Goal: Task Accomplishment & Management: Complete application form

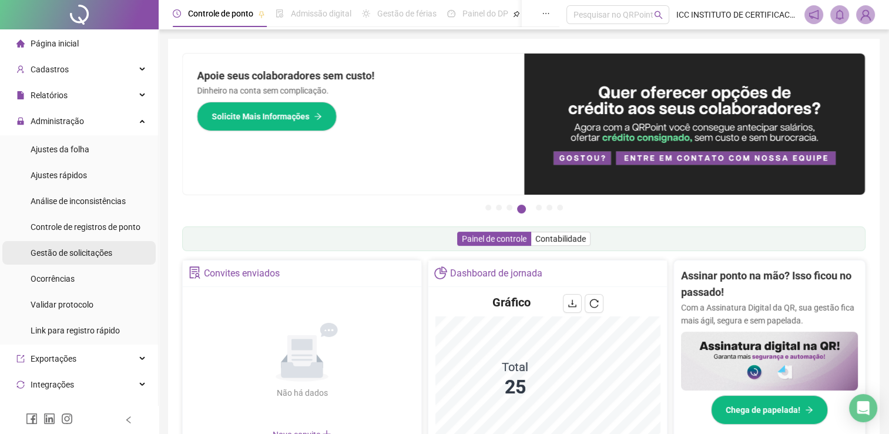
click at [109, 246] on div "Gestão de solicitações" at bounding box center [72, 253] width 82 height 24
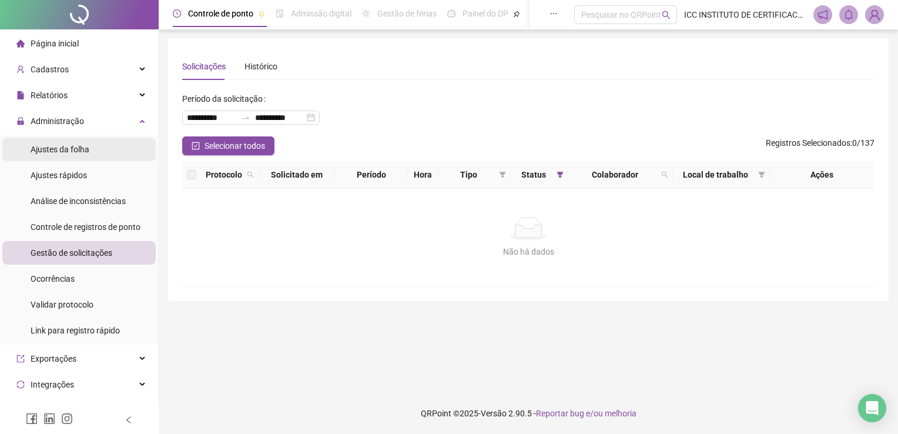
click at [71, 146] on span "Ajustes da folha" at bounding box center [60, 149] width 59 height 9
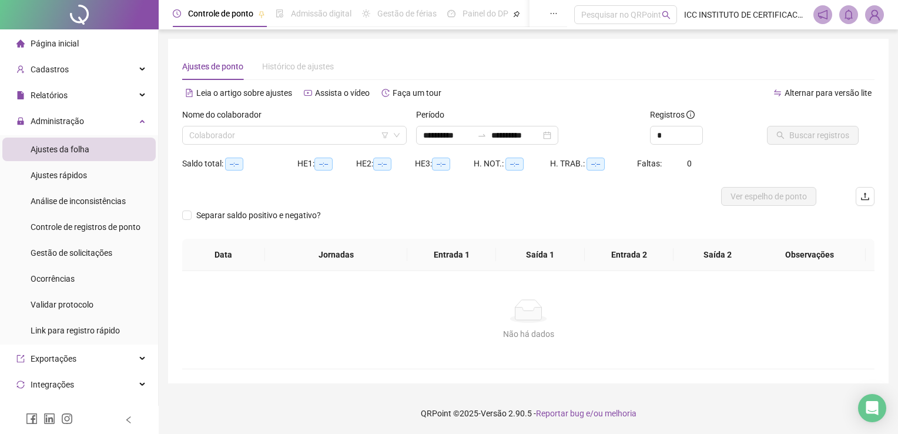
type input "**********"
click at [121, 45] on li "Página inicial" at bounding box center [78, 44] width 153 height 24
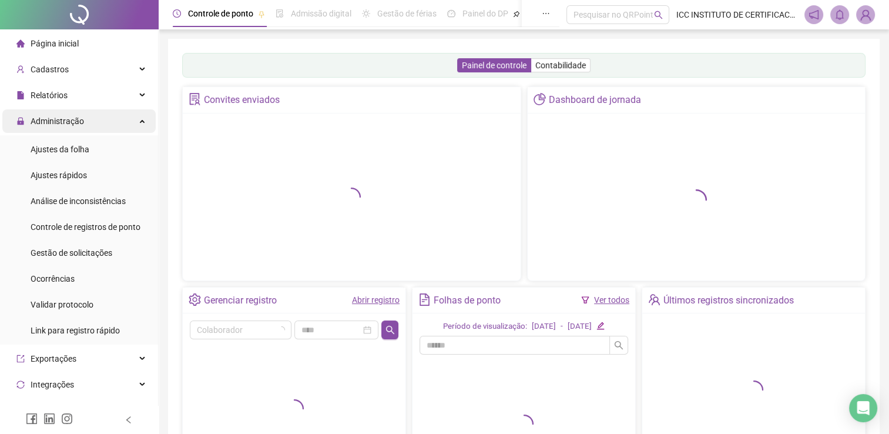
click at [140, 120] on icon at bounding box center [143, 120] width 6 height 0
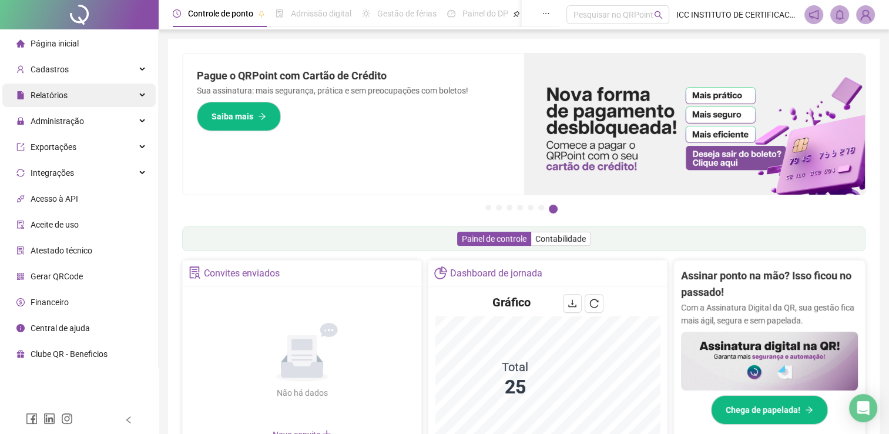
click at [75, 99] on div "Relatórios" at bounding box center [78, 95] width 153 height 24
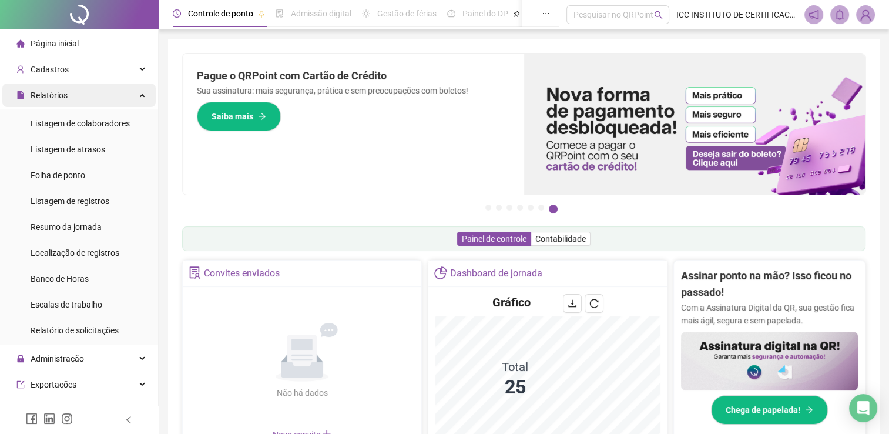
click at [99, 91] on div "Relatórios" at bounding box center [78, 95] width 153 height 24
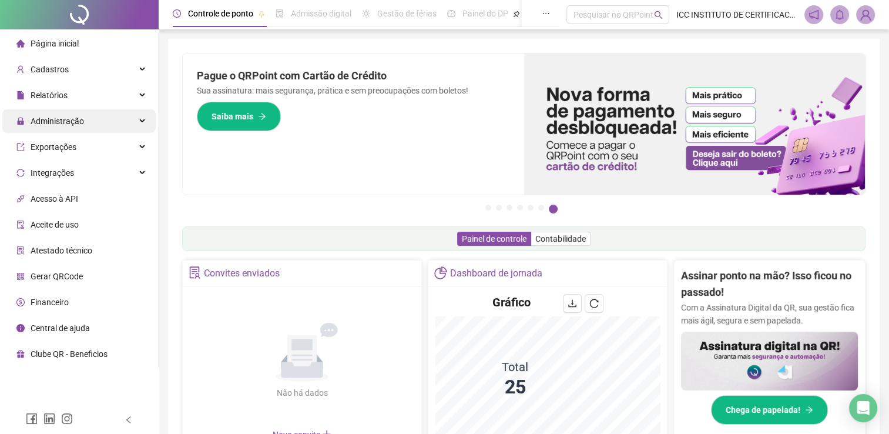
click at [86, 126] on div "Administração" at bounding box center [78, 121] width 153 height 24
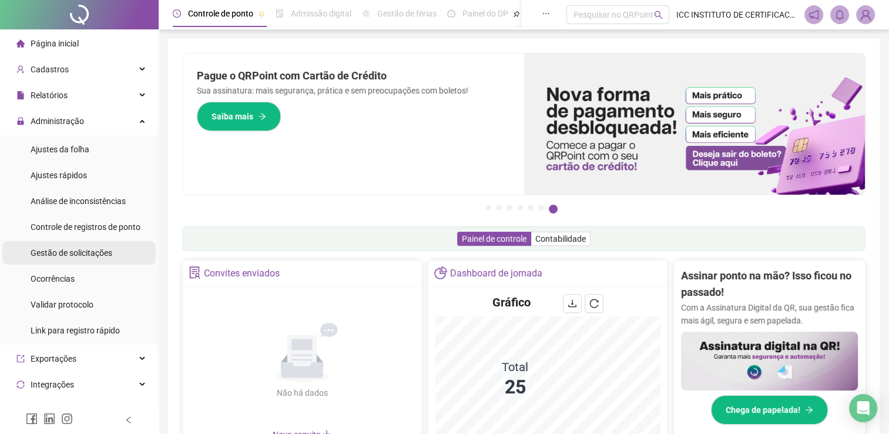
click at [108, 252] on span "Gestão de solicitações" at bounding box center [72, 252] width 82 height 9
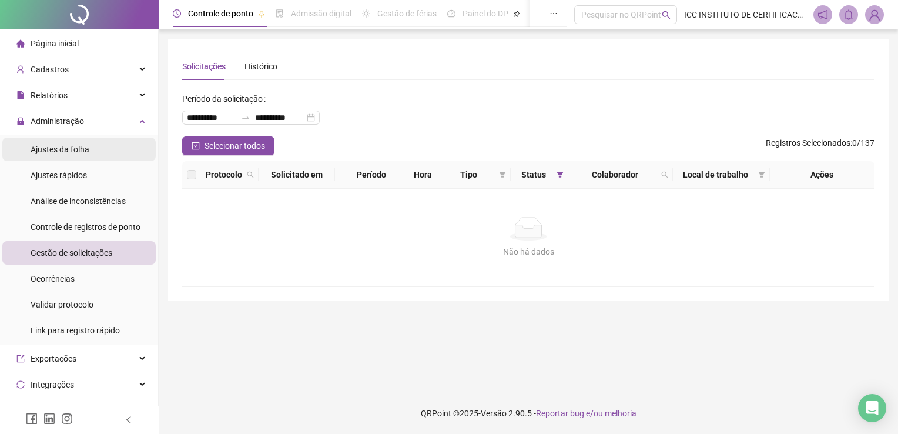
click at [76, 152] on span "Ajustes da folha" at bounding box center [60, 149] width 59 height 9
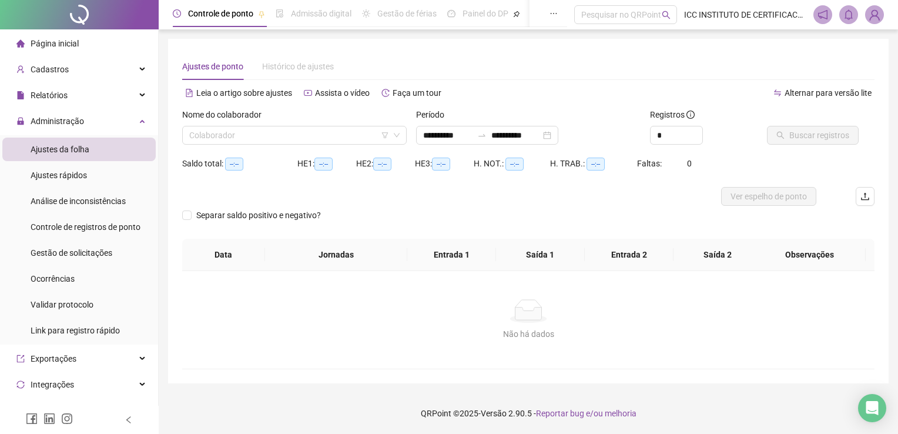
type input "**********"
click at [299, 140] on input "search" at bounding box center [289, 135] width 200 height 18
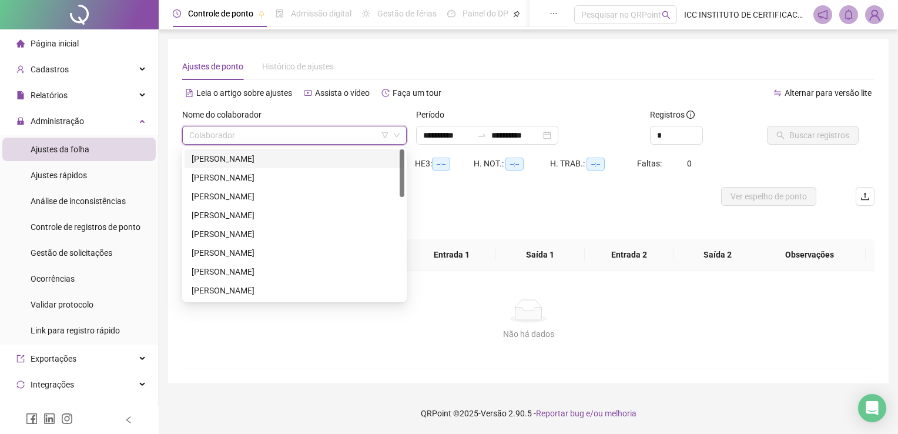
click at [260, 157] on div "[PERSON_NAME]" at bounding box center [295, 158] width 206 height 13
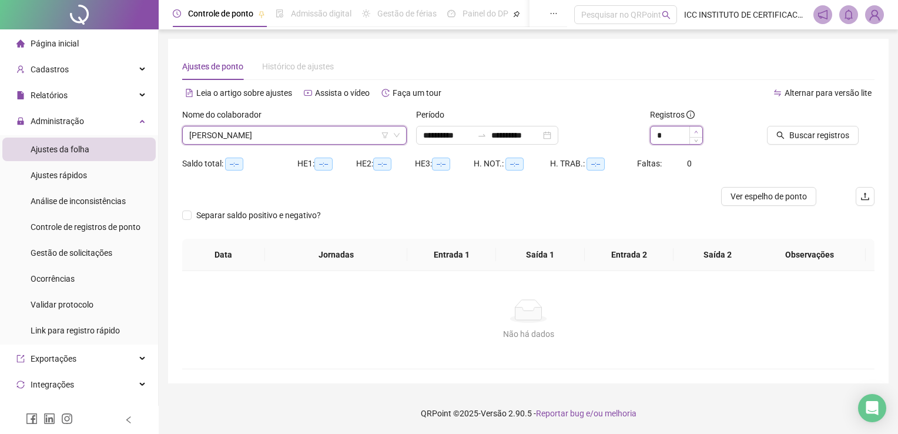
click at [695, 130] on icon "up" at bounding box center [696, 132] width 4 height 4
type input "*"
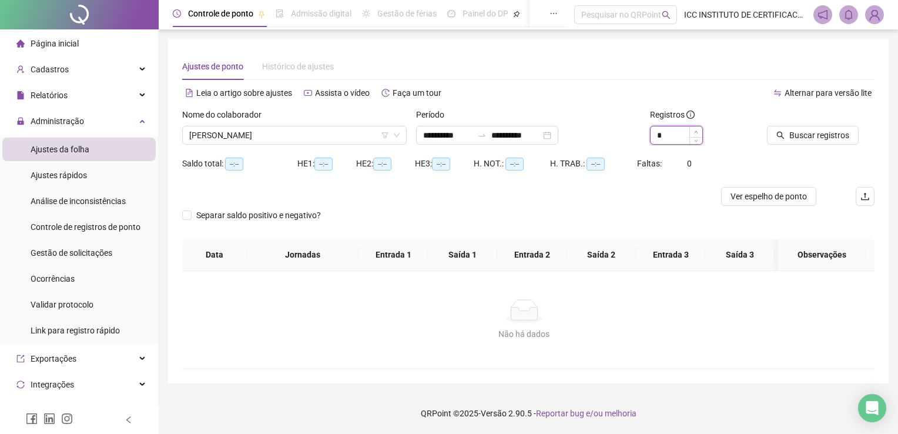
click at [695, 130] on span "Increase Value" at bounding box center [695, 131] width 13 height 11
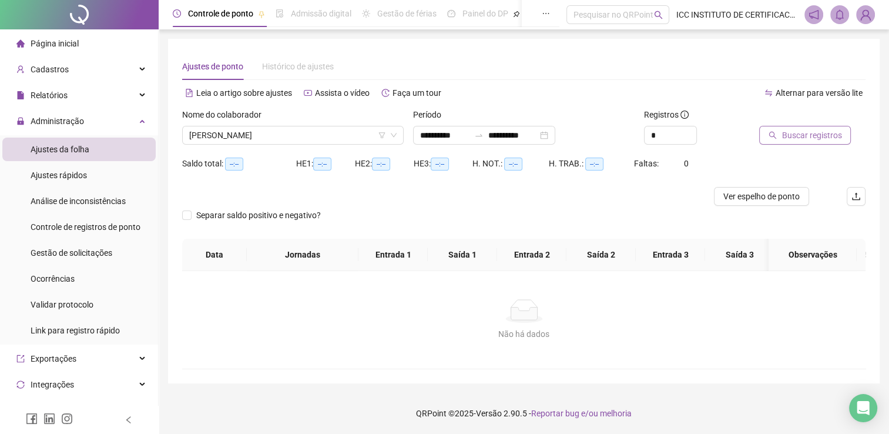
click at [795, 136] on span "Buscar registros" at bounding box center [812, 135] width 60 height 13
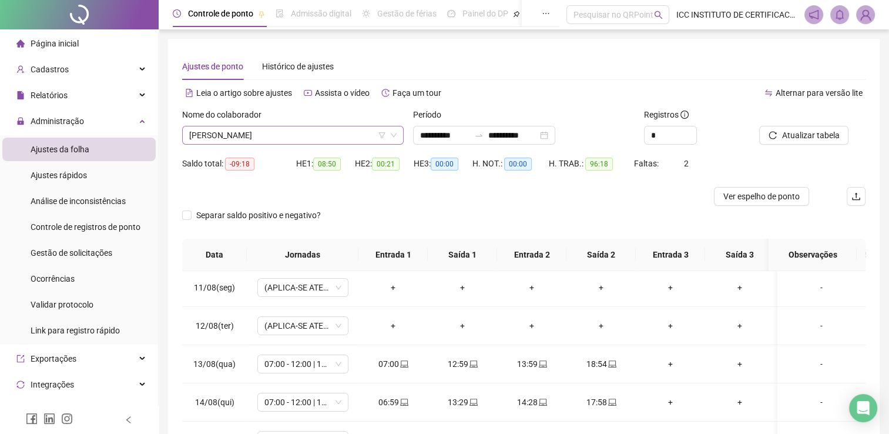
click at [273, 133] on span "[PERSON_NAME]" at bounding box center [292, 135] width 207 height 18
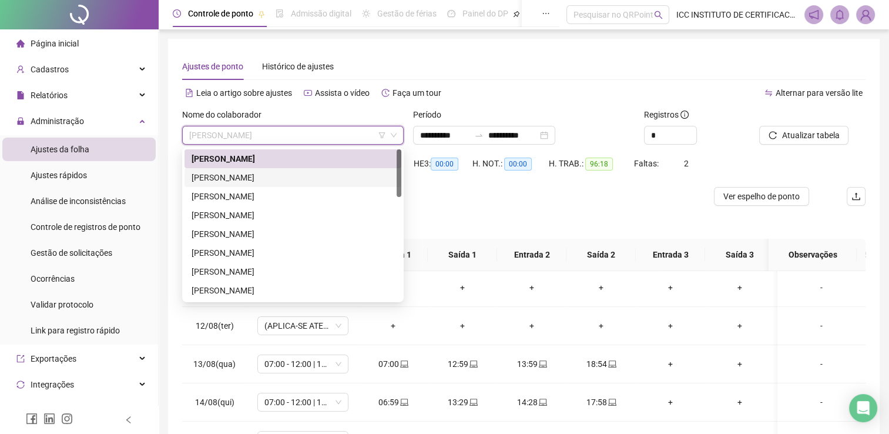
click at [253, 176] on div "[PERSON_NAME]" at bounding box center [293, 177] width 203 height 13
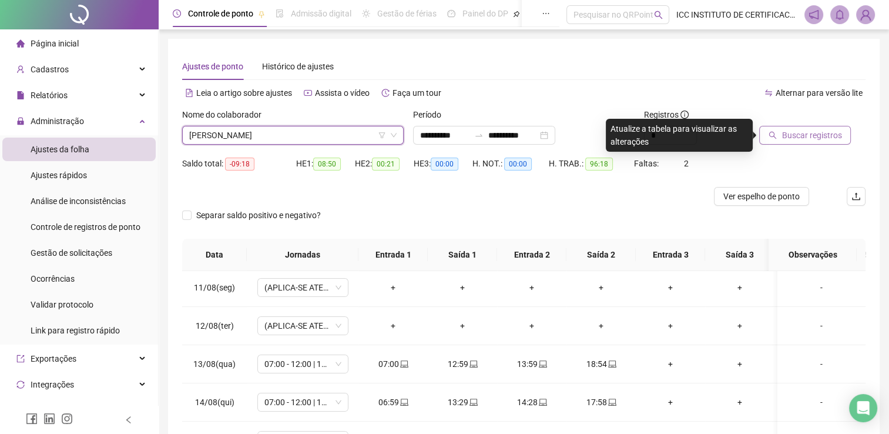
click at [795, 135] on span "Buscar registros" at bounding box center [812, 135] width 60 height 13
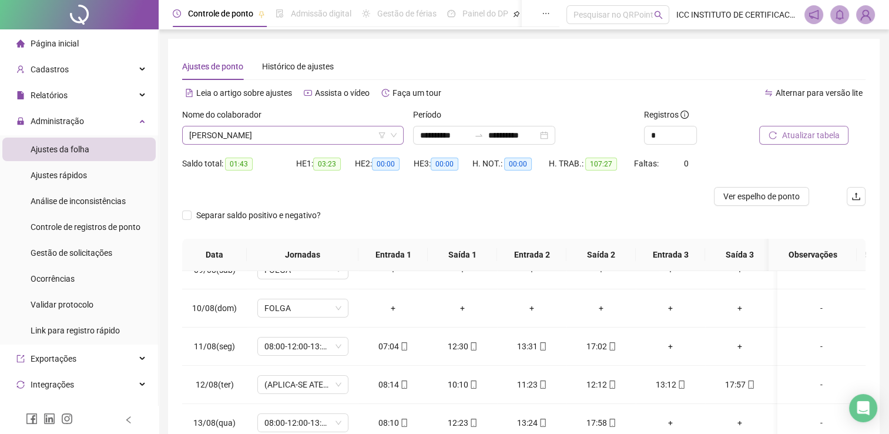
click at [249, 137] on span "[PERSON_NAME]" at bounding box center [292, 135] width 207 height 18
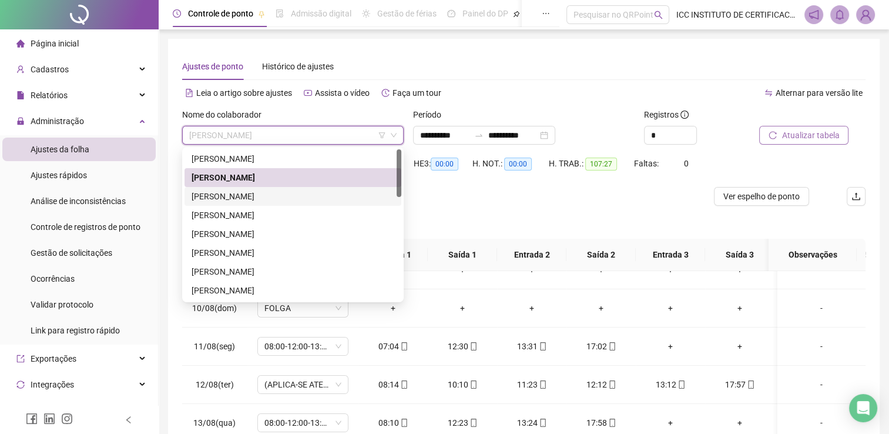
click at [249, 205] on div "[PERSON_NAME]" at bounding box center [293, 196] width 217 height 19
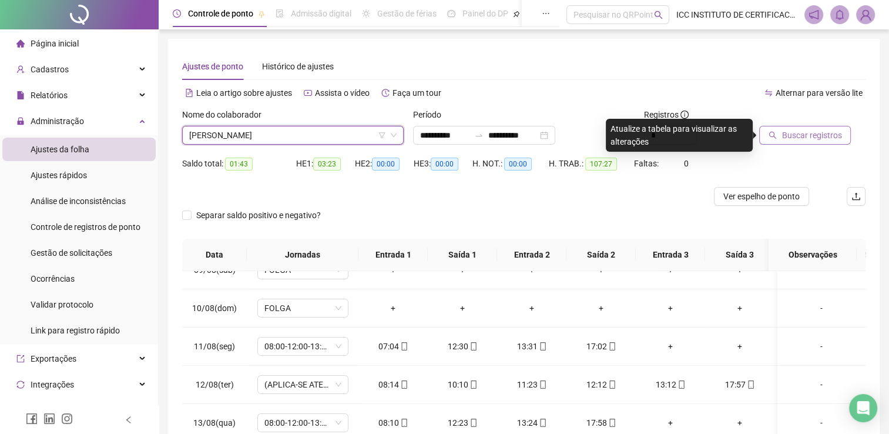
click at [803, 129] on span "Buscar registros" at bounding box center [812, 135] width 60 height 13
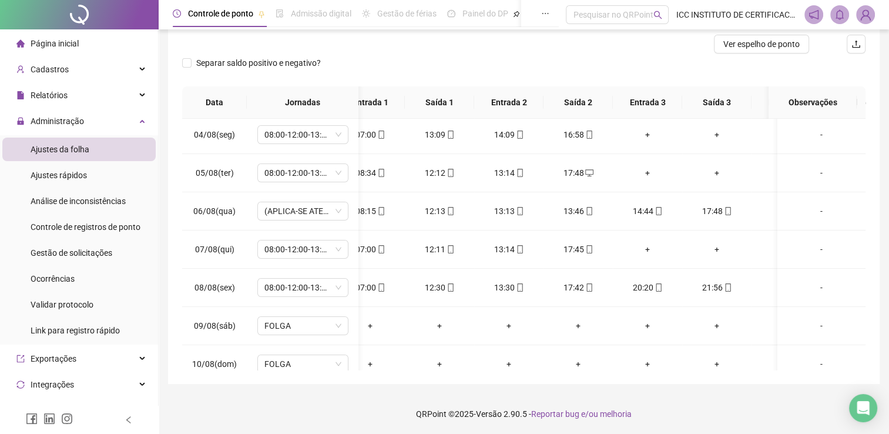
scroll to position [118, 51]
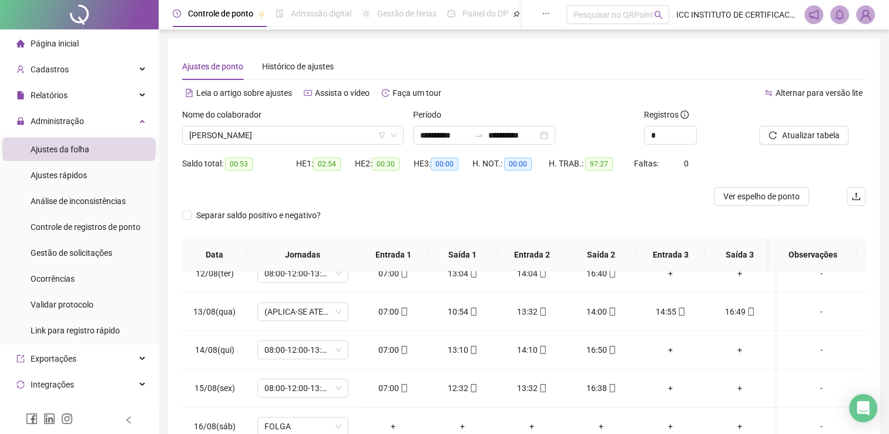
click at [306, 124] on div "Nome do colaborador" at bounding box center [293, 117] width 222 height 18
click at [294, 128] on span "[PERSON_NAME]" at bounding box center [292, 135] width 207 height 18
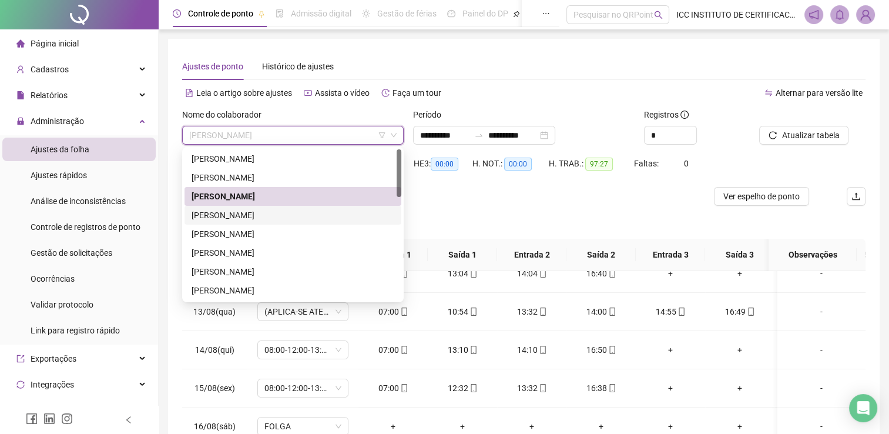
click at [284, 220] on div "[PERSON_NAME]" at bounding box center [293, 215] width 203 height 13
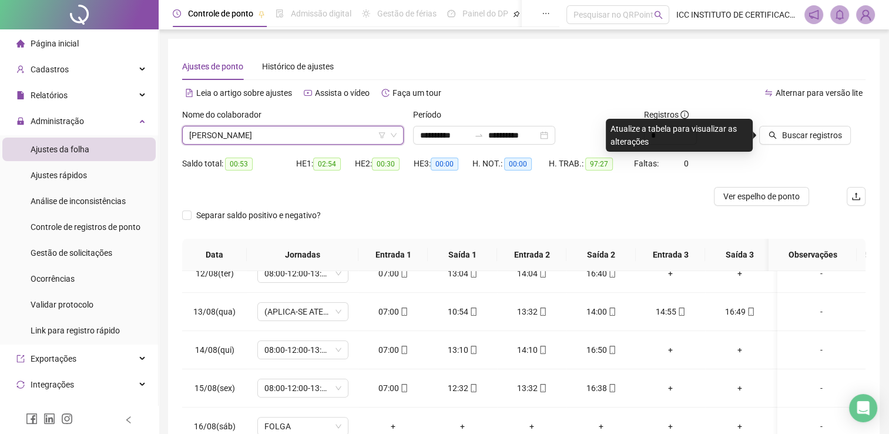
drag, startPoint x: 805, startPoint y: 138, endPoint x: 657, endPoint y: 210, distance: 165.0
click at [805, 138] on span "Buscar registros" at bounding box center [812, 135] width 60 height 13
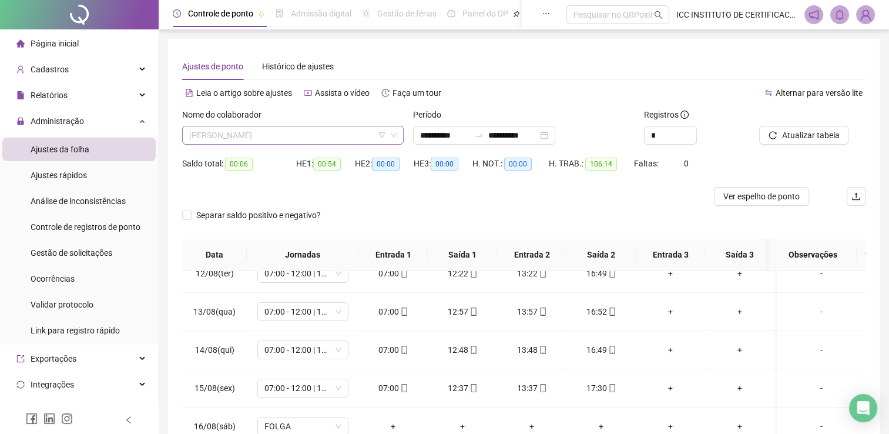
click at [254, 133] on span "[PERSON_NAME]" at bounding box center [292, 135] width 207 height 18
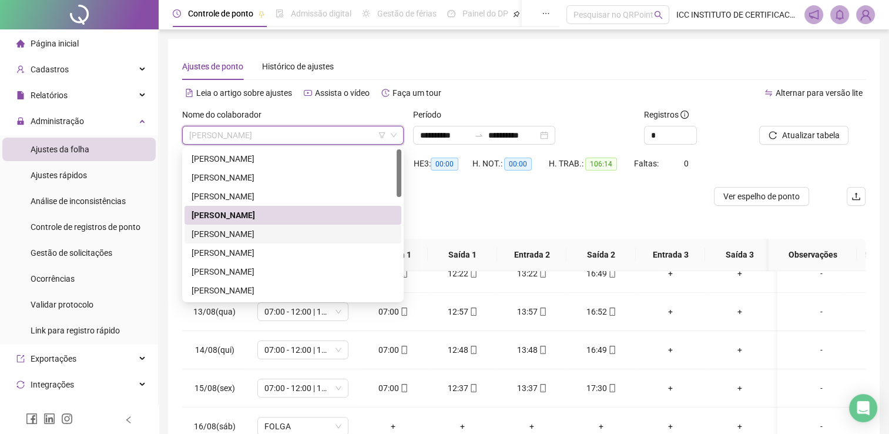
click at [259, 225] on div "[PERSON_NAME]" at bounding box center [293, 233] width 217 height 19
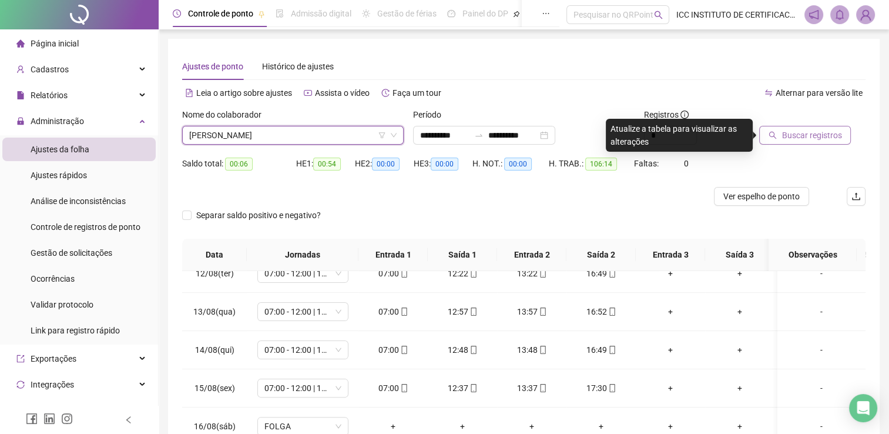
click at [795, 123] on div at bounding box center [797, 117] width 77 height 18
click at [787, 143] on button "Buscar registros" at bounding box center [805, 135] width 92 height 19
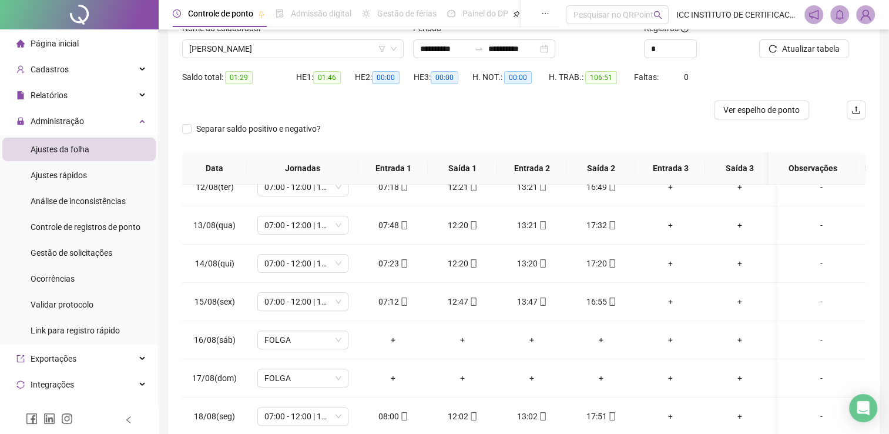
scroll to position [0, 0]
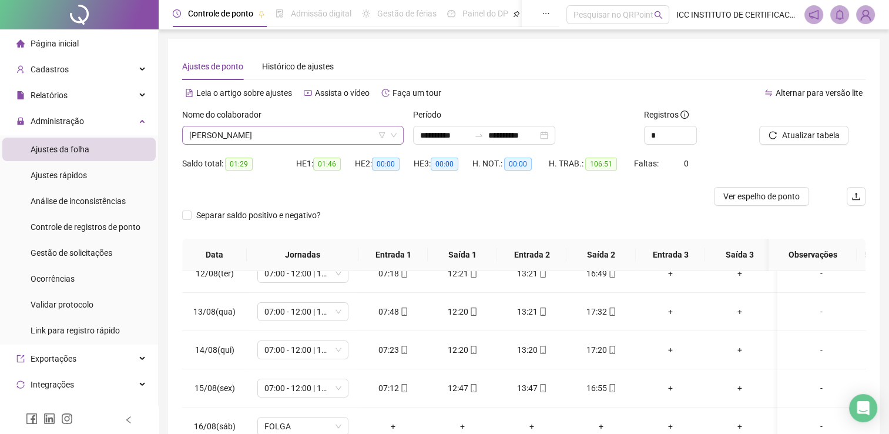
click at [260, 139] on span "[PERSON_NAME]" at bounding box center [292, 135] width 207 height 18
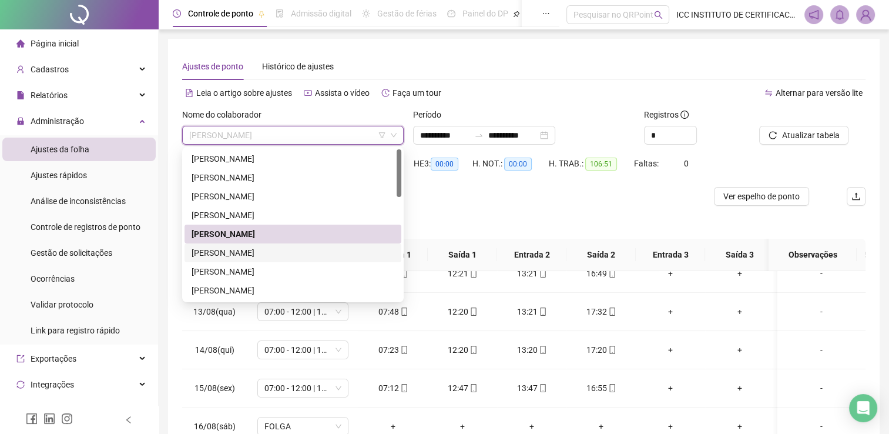
click at [261, 252] on div "[PERSON_NAME]" at bounding box center [293, 252] width 203 height 13
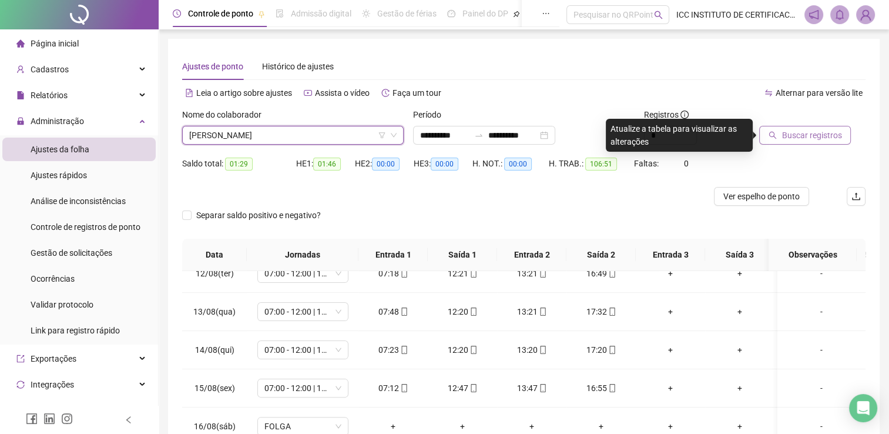
click at [823, 130] on span "Buscar registros" at bounding box center [812, 135] width 60 height 13
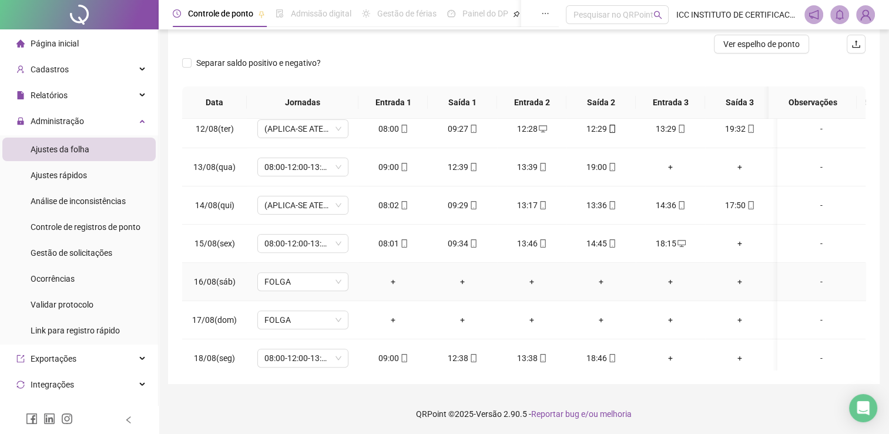
scroll to position [443, 0]
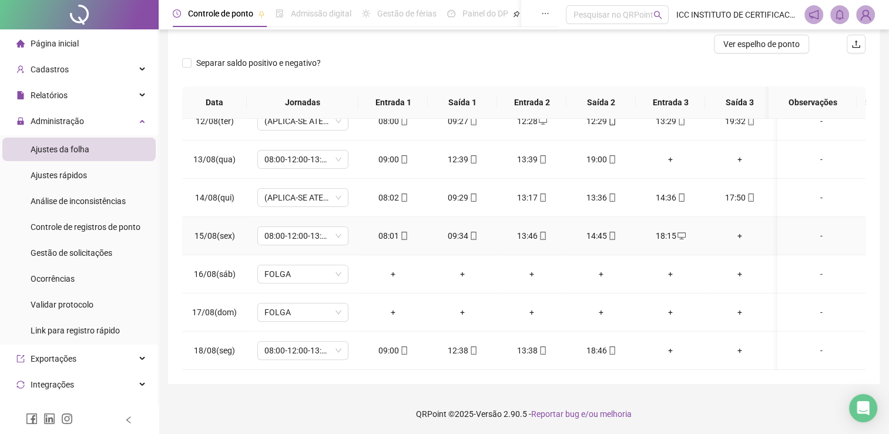
click at [738, 229] on div "+" at bounding box center [740, 235] width 51 height 13
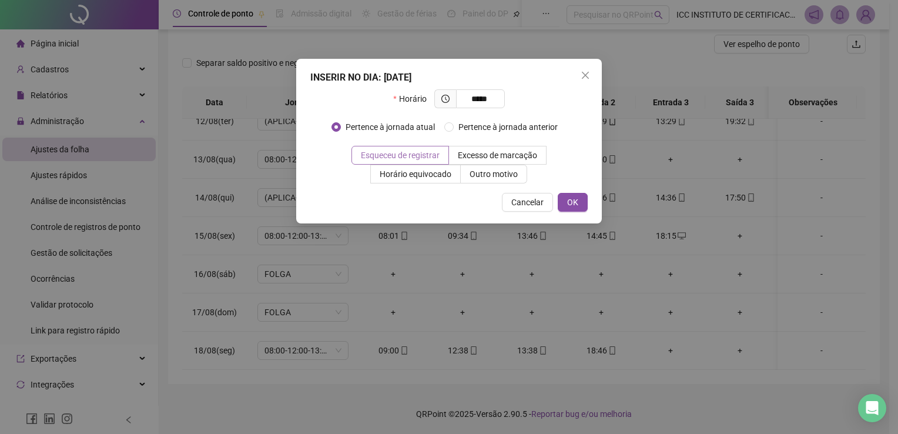
type input "*****"
click at [428, 152] on span "Esqueceu de registrar" at bounding box center [400, 154] width 79 height 9
click at [566, 201] on button "OK" at bounding box center [573, 202] width 30 height 19
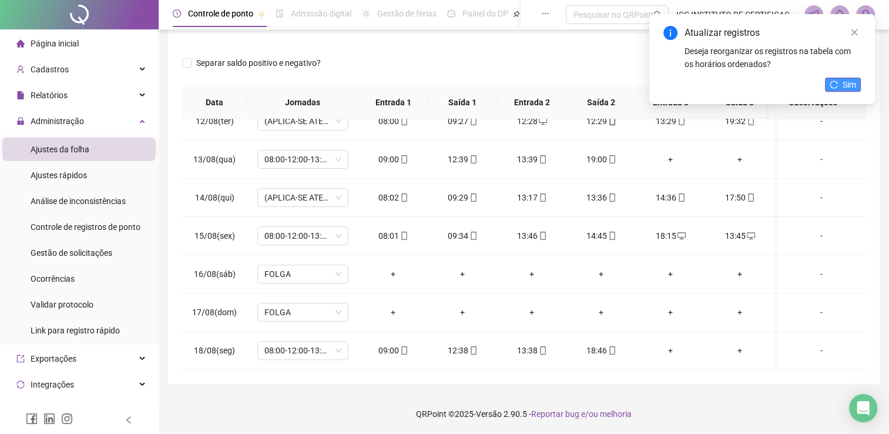
click at [852, 83] on span "Sim" at bounding box center [850, 84] width 14 height 13
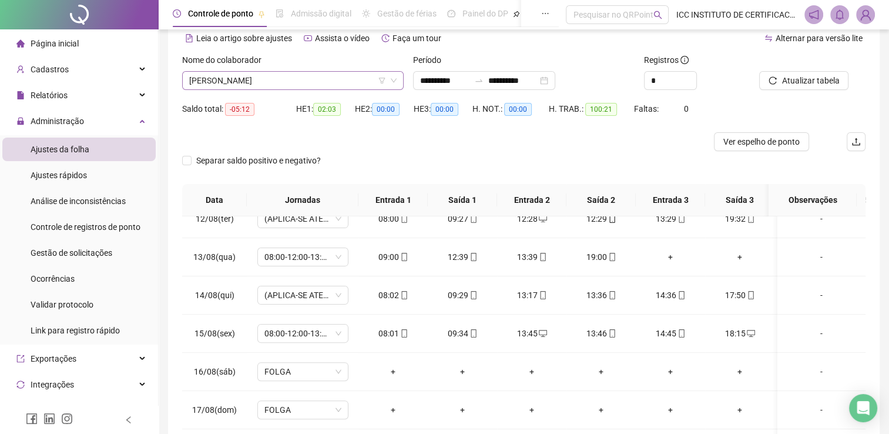
scroll to position [35, 0]
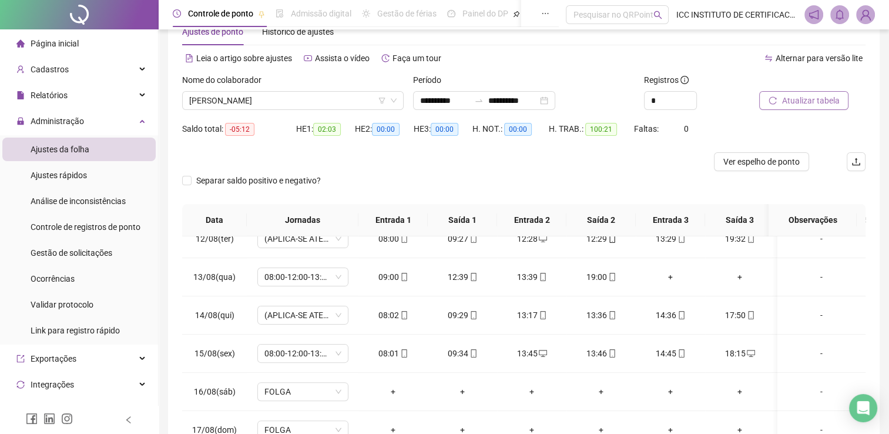
click at [785, 107] on button "Atualizar tabela" at bounding box center [803, 100] width 89 height 19
click at [242, 100] on span "[PERSON_NAME]" at bounding box center [292, 101] width 207 height 18
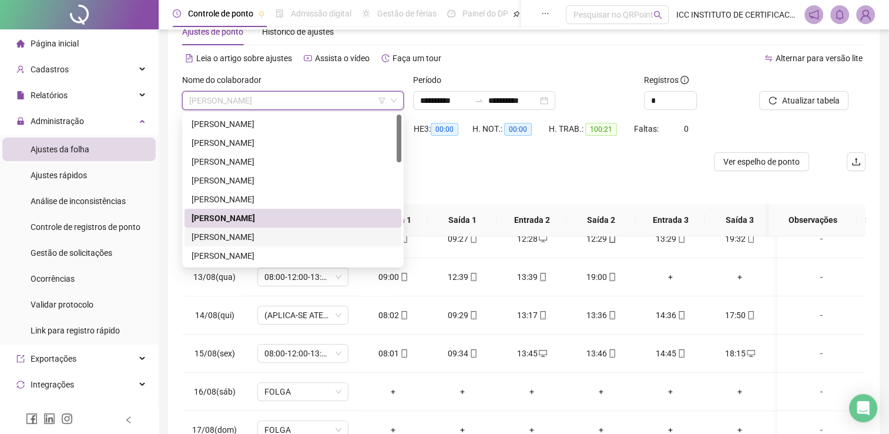
click at [234, 234] on div "[PERSON_NAME]" at bounding box center [293, 236] width 203 height 13
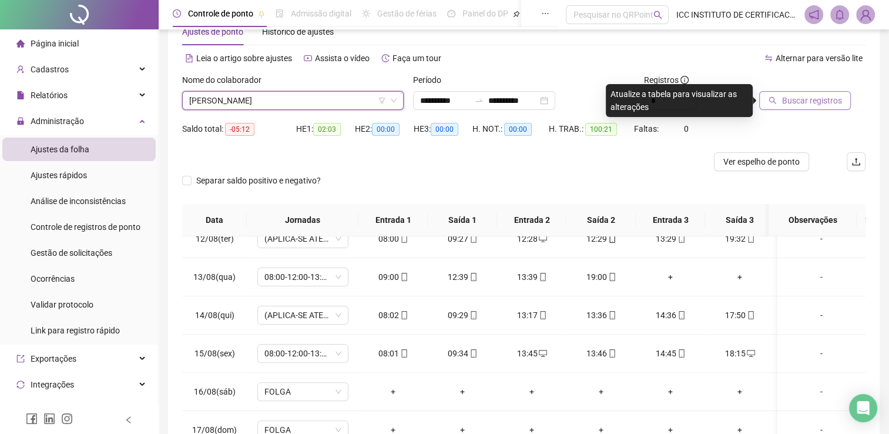
click at [830, 98] on span "Buscar registros" at bounding box center [812, 100] width 60 height 13
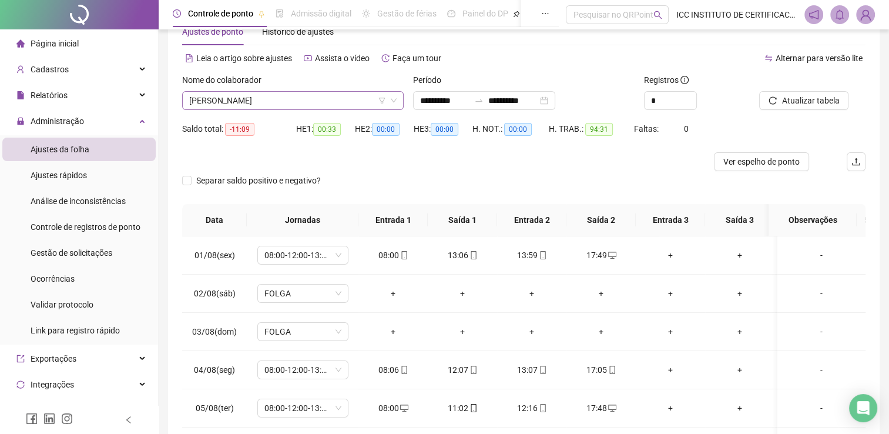
click at [262, 99] on span "[PERSON_NAME]" at bounding box center [292, 101] width 207 height 18
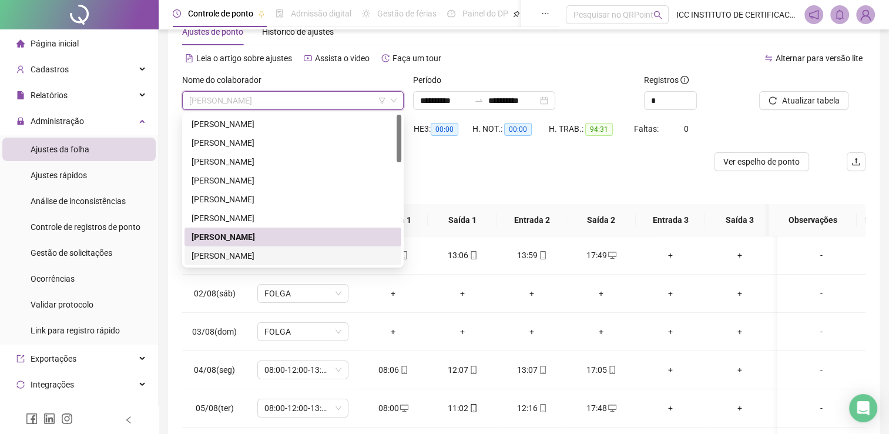
click at [266, 254] on div "[PERSON_NAME]" at bounding box center [293, 255] width 203 height 13
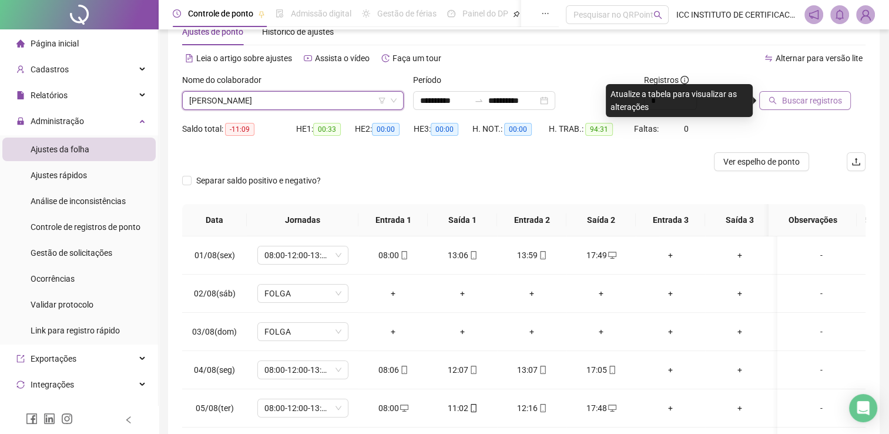
click at [790, 105] on span "Buscar registros" at bounding box center [812, 100] width 60 height 13
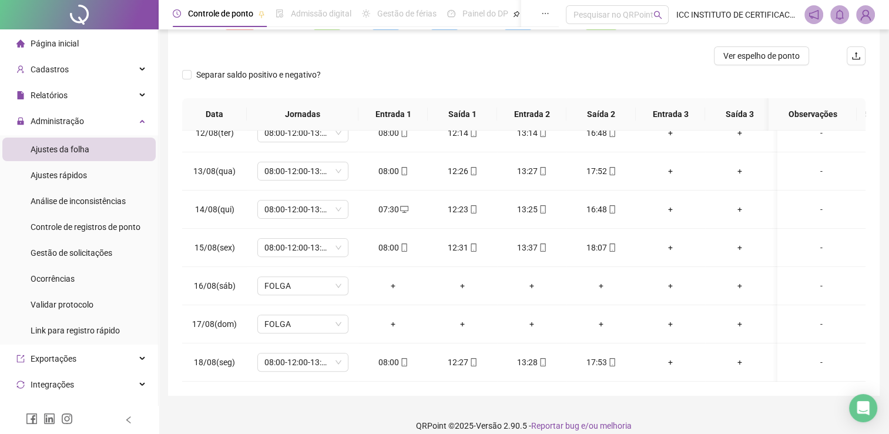
scroll to position [0, 0]
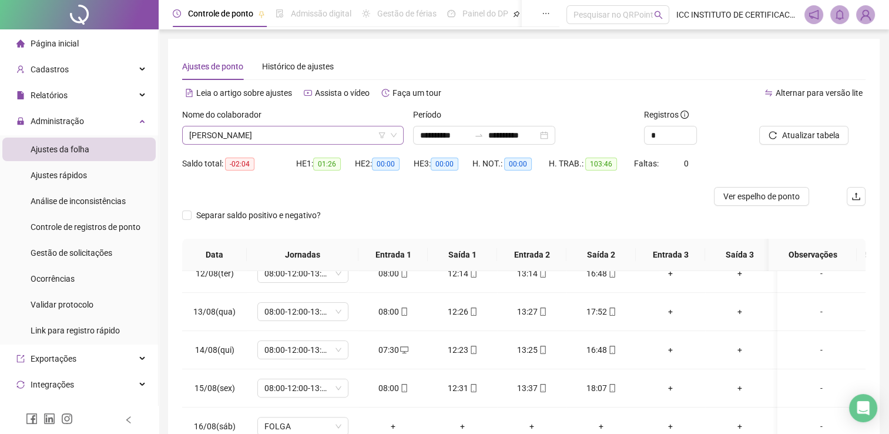
click at [297, 128] on span "[PERSON_NAME]" at bounding box center [292, 135] width 207 height 18
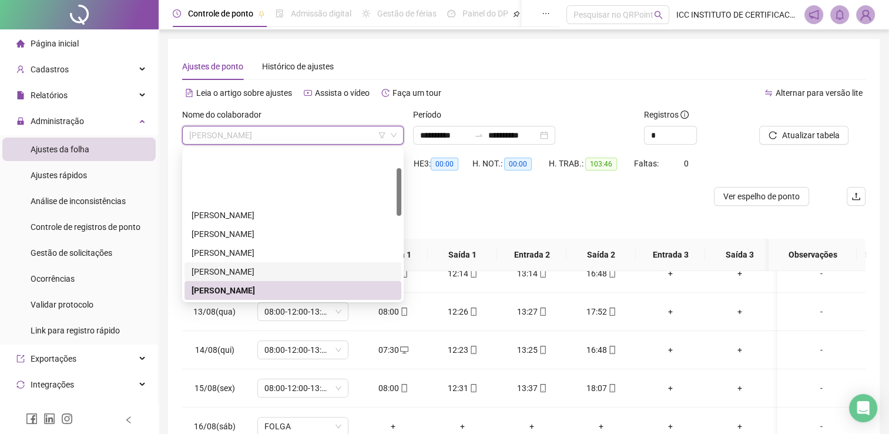
scroll to position [59, 0]
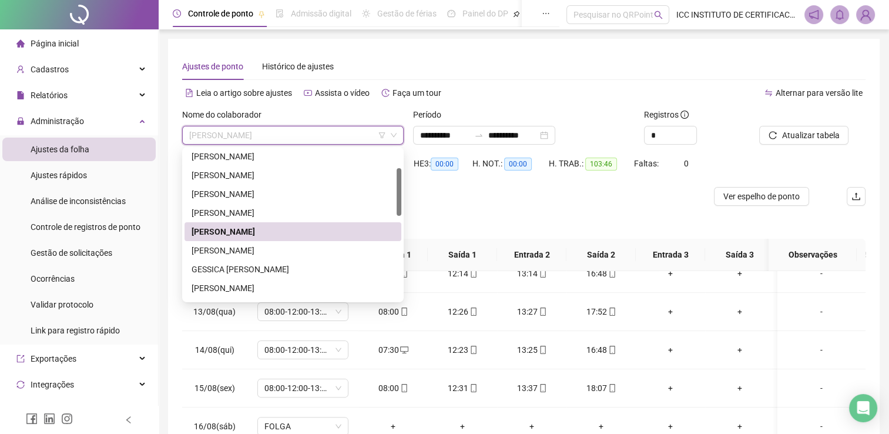
click at [266, 242] on div "[PERSON_NAME]" at bounding box center [293, 250] width 217 height 19
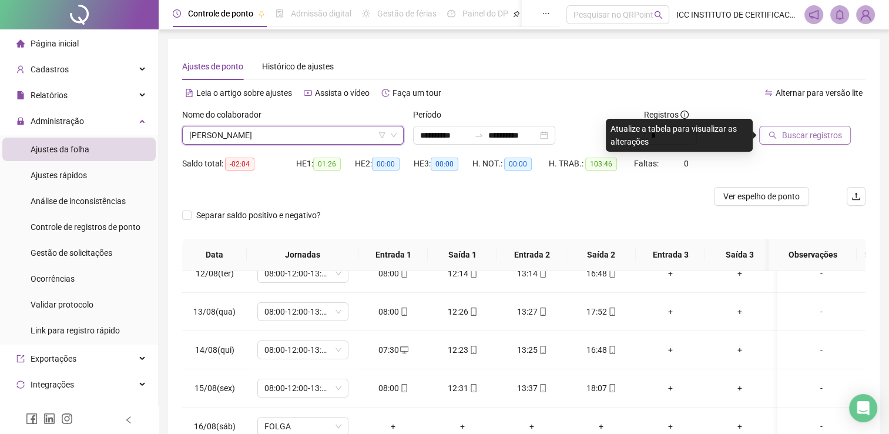
click at [788, 143] on button "Buscar registros" at bounding box center [805, 135] width 92 height 19
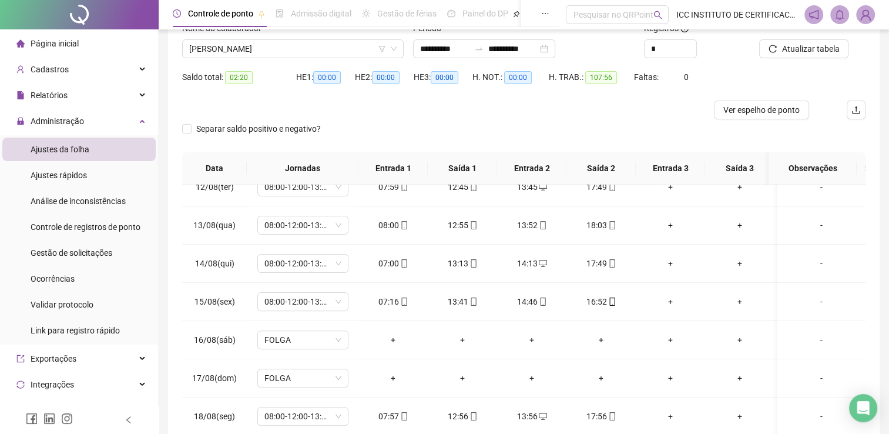
scroll to position [0, 0]
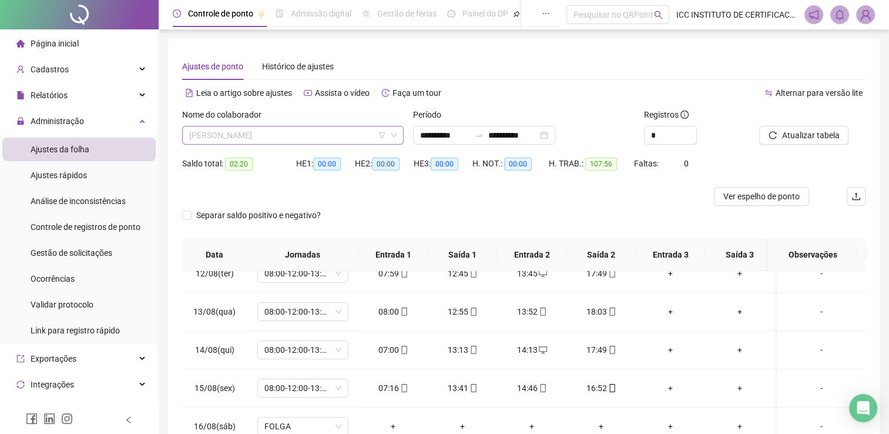
click at [248, 134] on span "[PERSON_NAME]" at bounding box center [292, 135] width 207 height 18
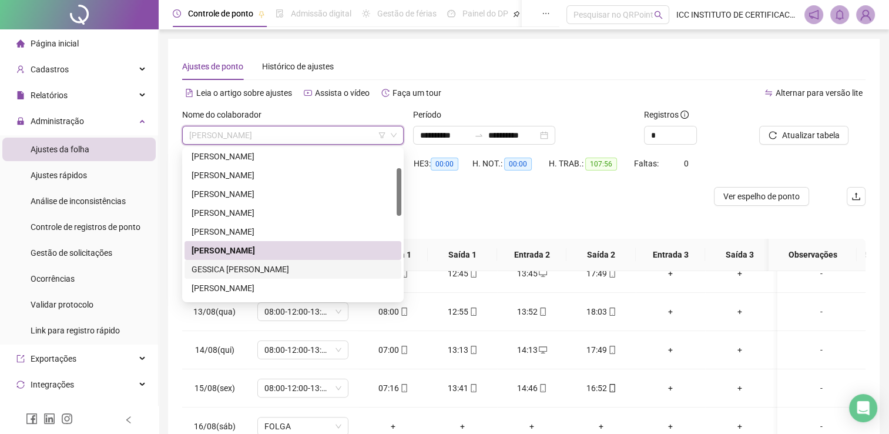
click at [258, 267] on div "GESSICA [PERSON_NAME]" at bounding box center [293, 269] width 203 height 13
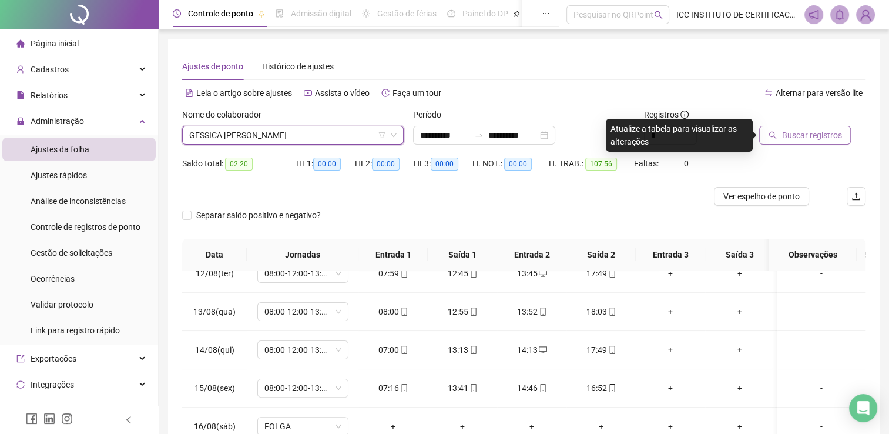
click at [811, 130] on span "Buscar registros" at bounding box center [812, 135] width 60 height 13
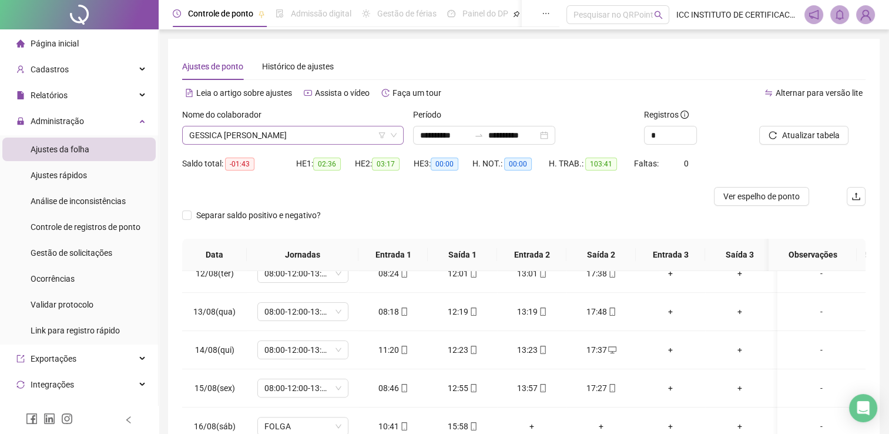
click at [209, 138] on span "GESSICA [PERSON_NAME]" at bounding box center [292, 135] width 207 height 18
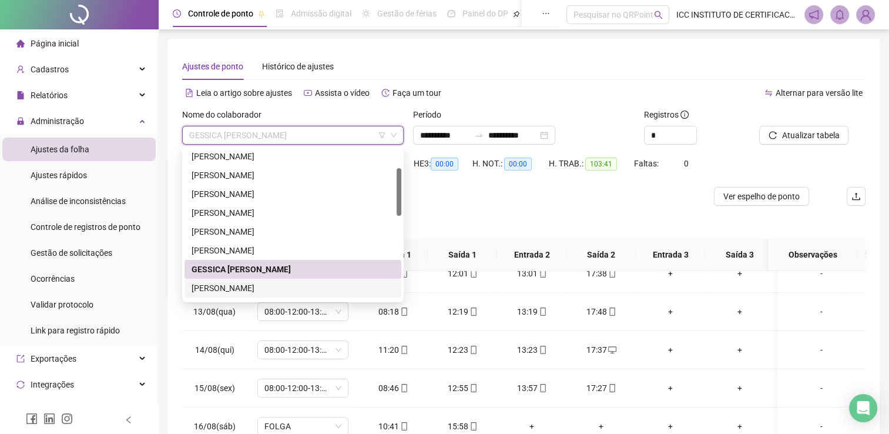
click at [237, 285] on div "[PERSON_NAME]" at bounding box center [293, 287] width 203 height 13
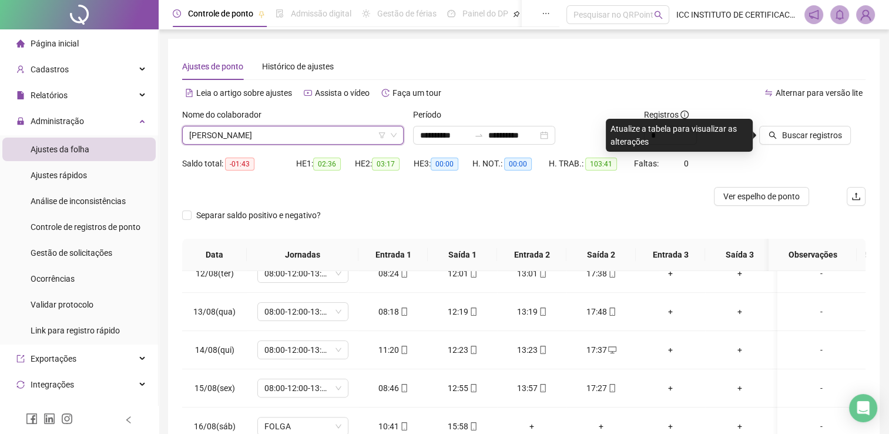
click at [789, 147] on div "Buscar registros" at bounding box center [813, 131] width 116 height 46
click at [792, 135] on span "Buscar registros" at bounding box center [812, 135] width 60 height 13
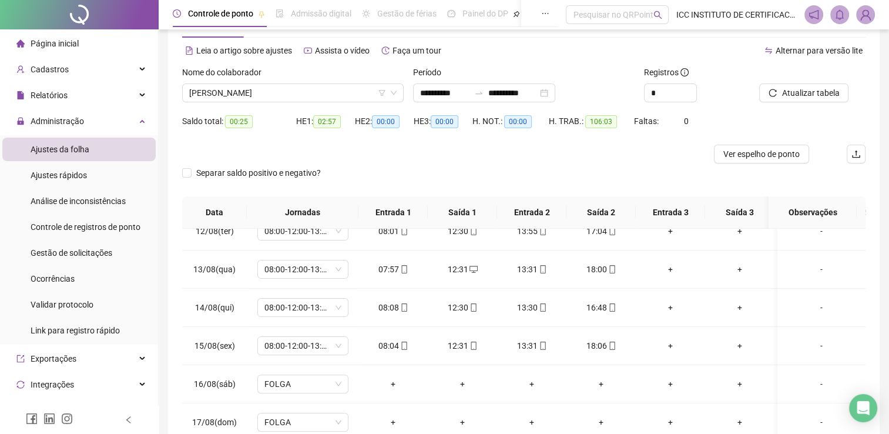
scroll to position [35, 0]
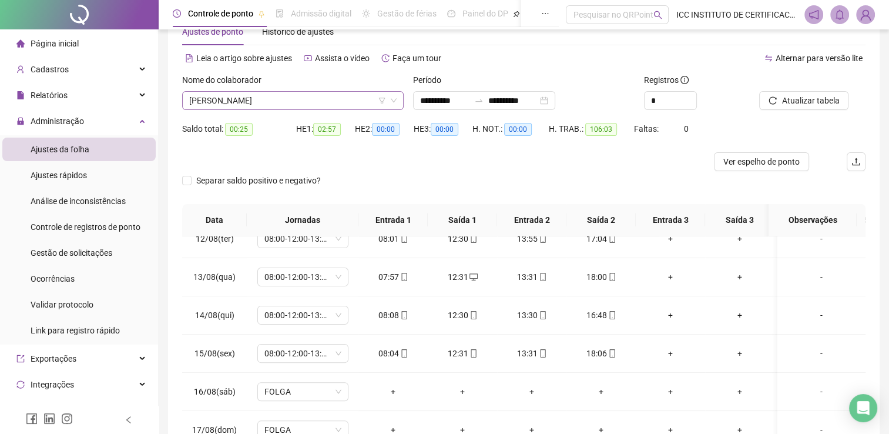
click at [240, 96] on span "[PERSON_NAME]" at bounding box center [292, 101] width 207 height 18
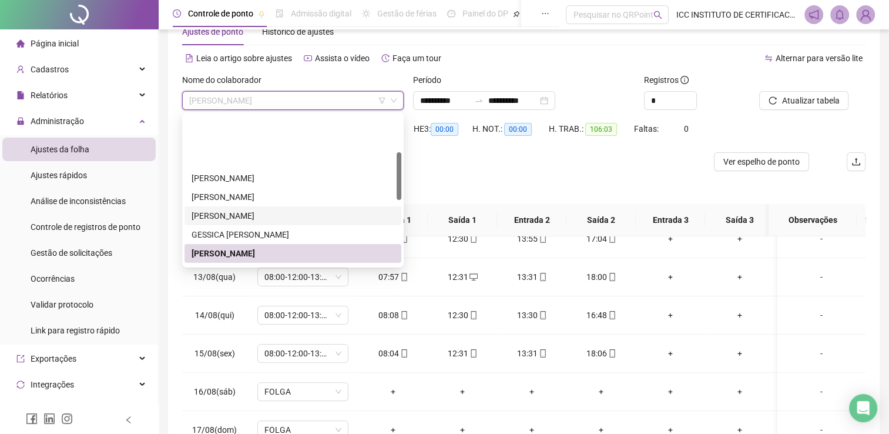
scroll to position [118, 0]
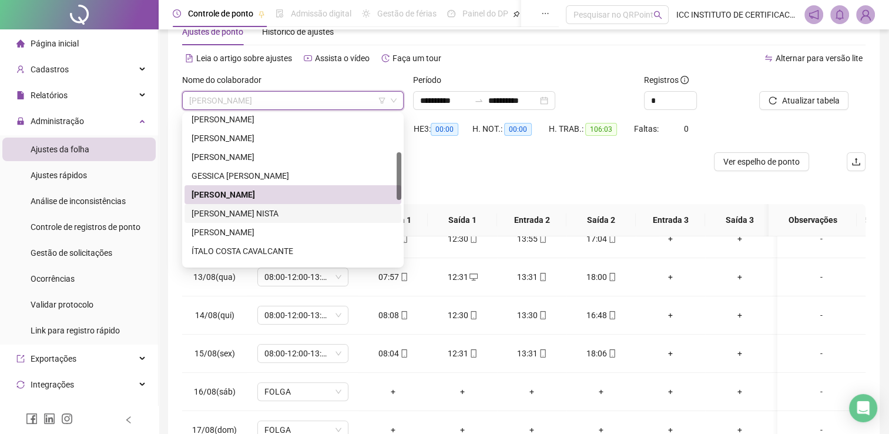
click at [244, 214] on div "[PERSON_NAME] NISTA" at bounding box center [293, 213] width 203 height 13
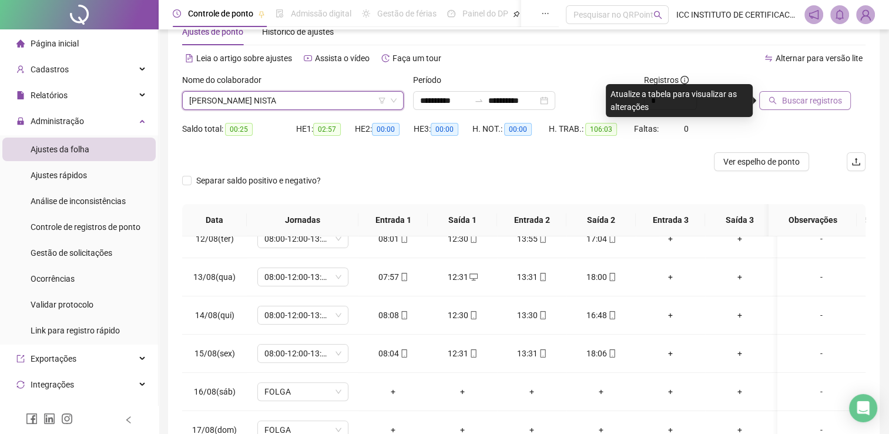
click at [786, 98] on span "Buscar registros" at bounding box center [812, 100] width 60 height 13
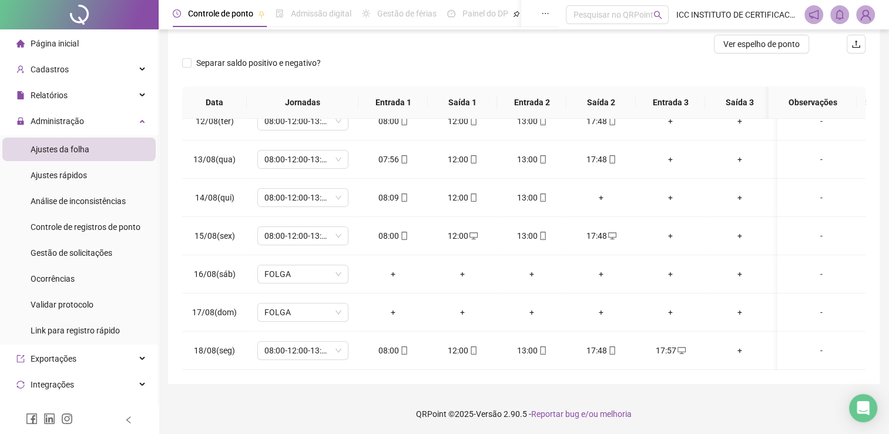
scroll to position [443, 0]
click at [678, 346] on icon "desktop" at bounding box center [682, 350] width 8 height 8
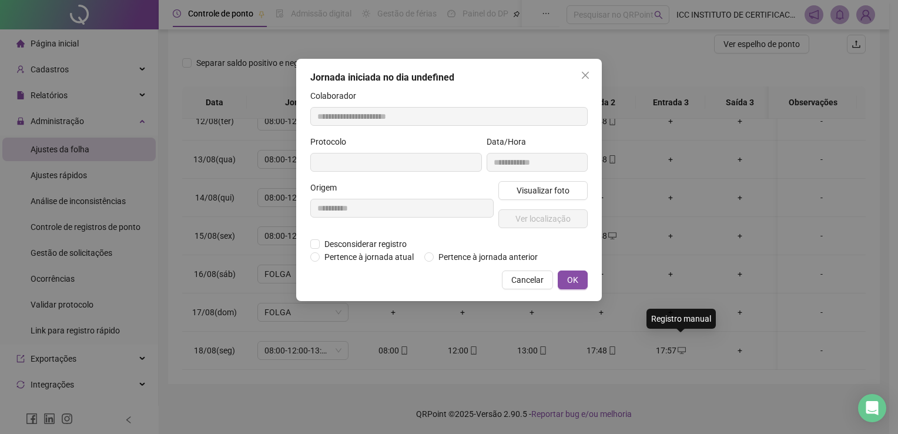
type input "**********"
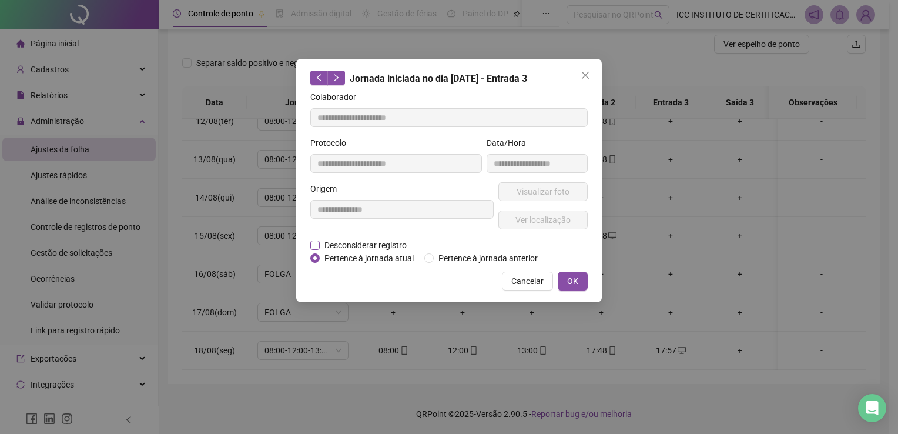
click at [321, 245] on span "Desconsiderar registro" at bounding box center [366, 245] width 92 height 13
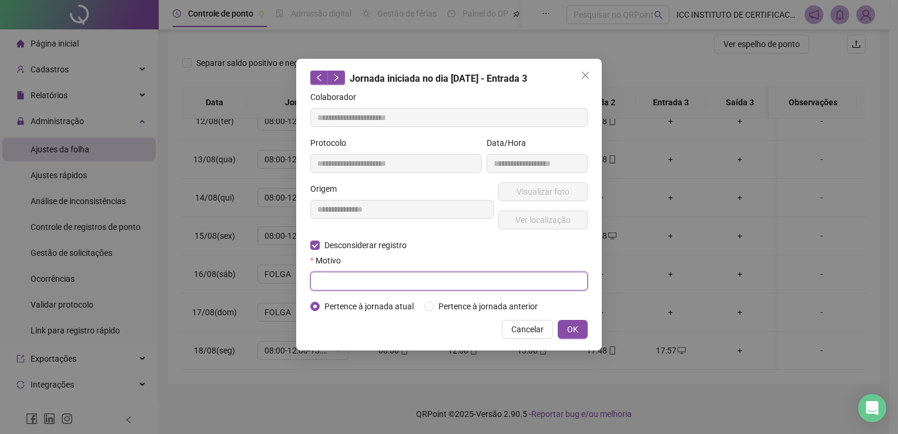
click at [333, 276] on input "text" at bounding box center [448, 281] width 277 height 19
type input "*"
type input "**********"
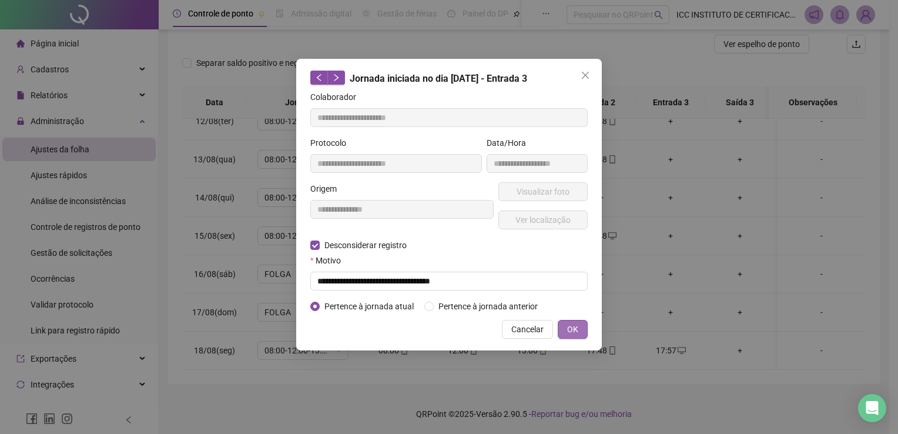
click at [576, 329] on span "OK" at bounding box center [572, 329] width 11 height 13
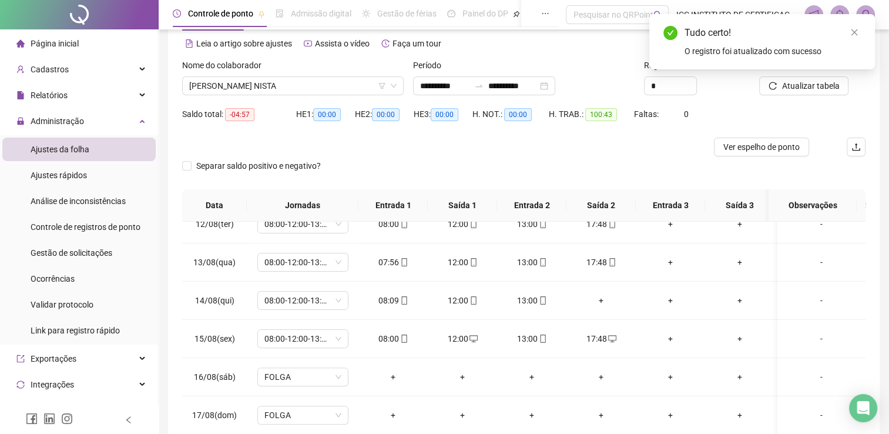
scroll to position [0, 0]
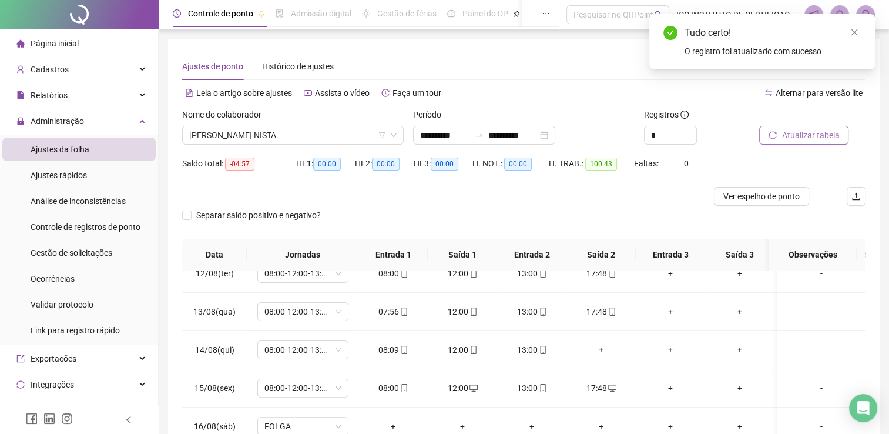
click at [824, 136] on span "Atualizar tabela" at bounding box center [811, 135] width 58 height 13
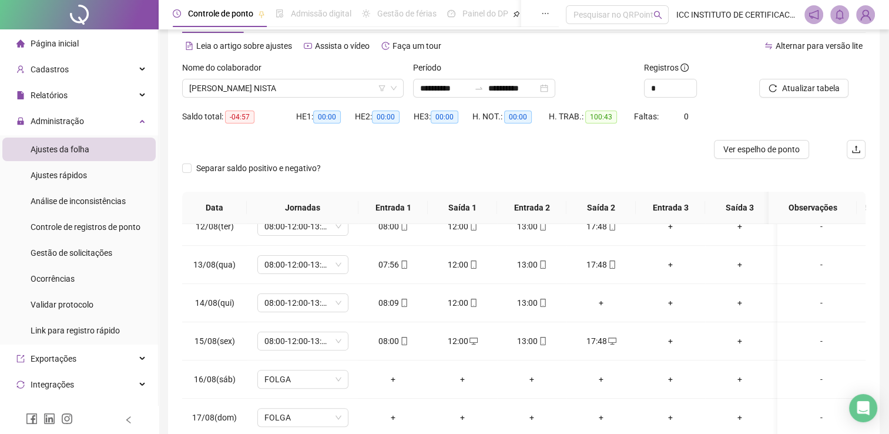
scroll to position [152, 0]
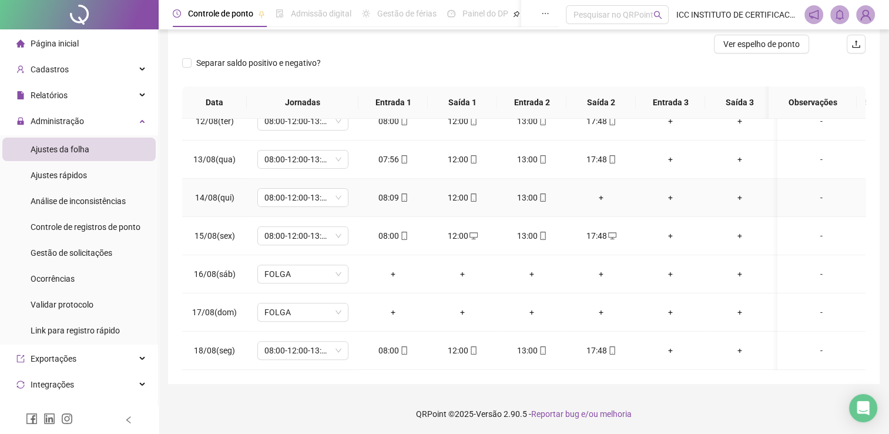
click at [602, 191] on div "+" at bounding box center [601, 197] width 51 height 13
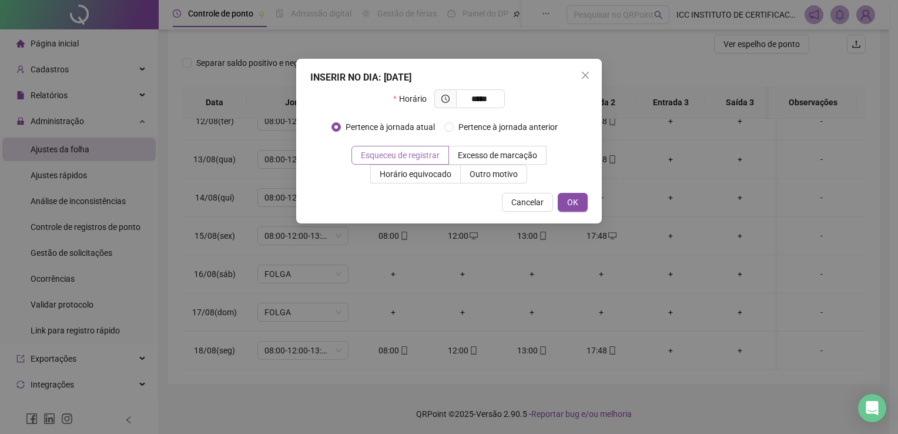
type input "*****"
click at [430, 150] on span "Esqueceu de registrar" at bounding box center [400, 154] width 79 height 9
click at [568, 200] on span "OK" at bounding box center [572, 202] width 11 height 13
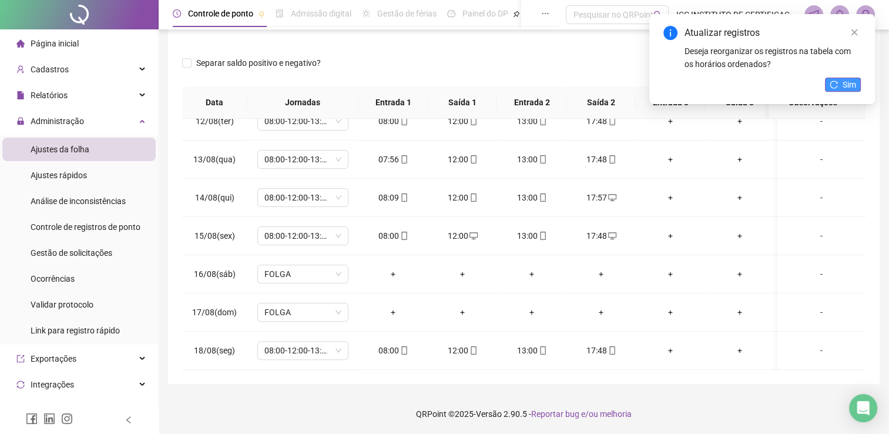
click at [859, 81] on button "Sim" at bounding box center [843, 85] width 36 height 14
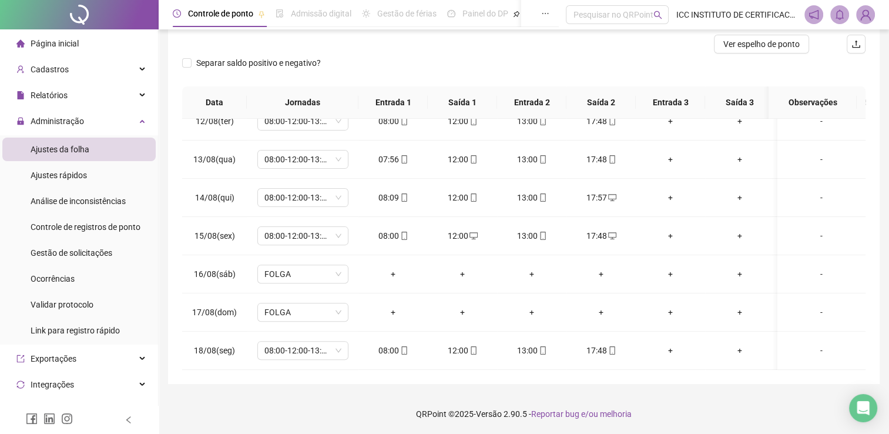
scroll to position [35, 0]
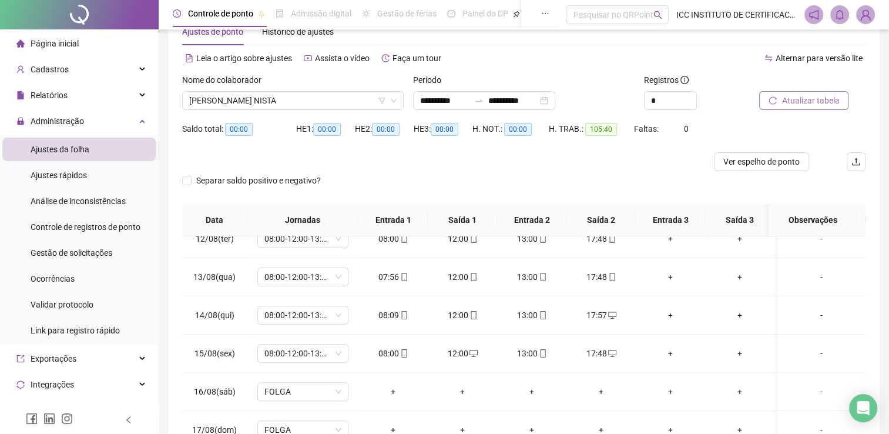
click at [787, 104] on span "Atualizar tabela" at bounding box center [811, 100] width 58 height 13
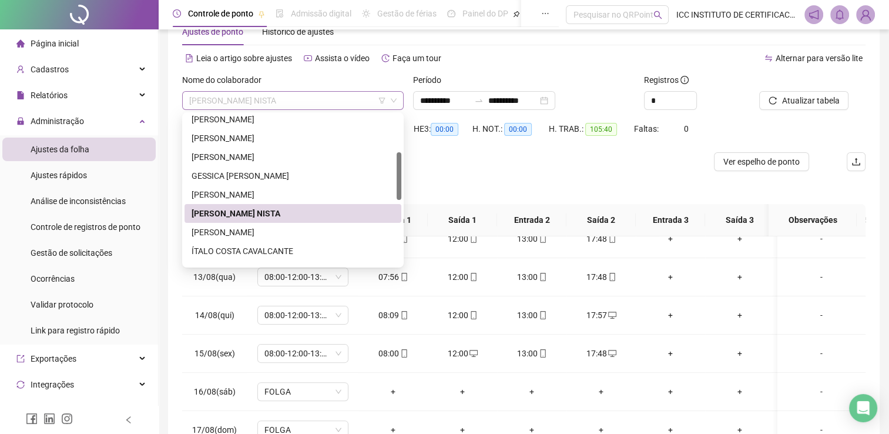
click at [268, 100] on span "[PERSON_NAME] NISTA" at bounding box center [292, 101] width 207 height 18
click at [287, 232] on div "[PERSON_NAME]" at bounding box center [293, 232] width 203 height 13
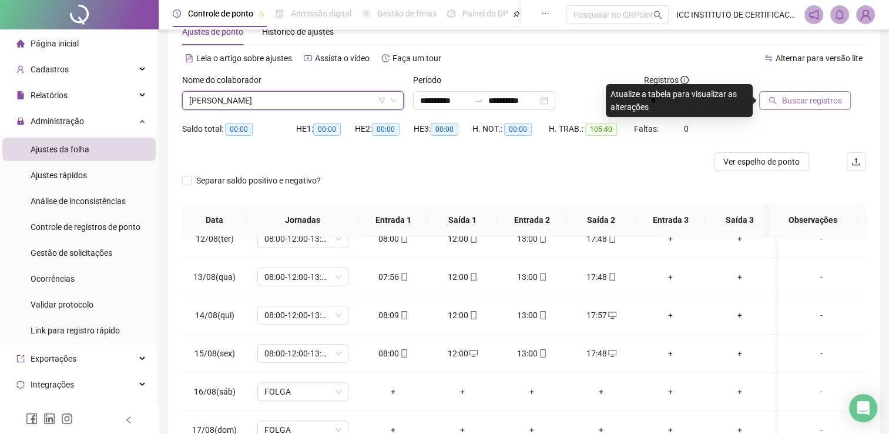
click at [783, 100] on span "Buscar registros" at bounding box center [812, 100] width 60 height 13
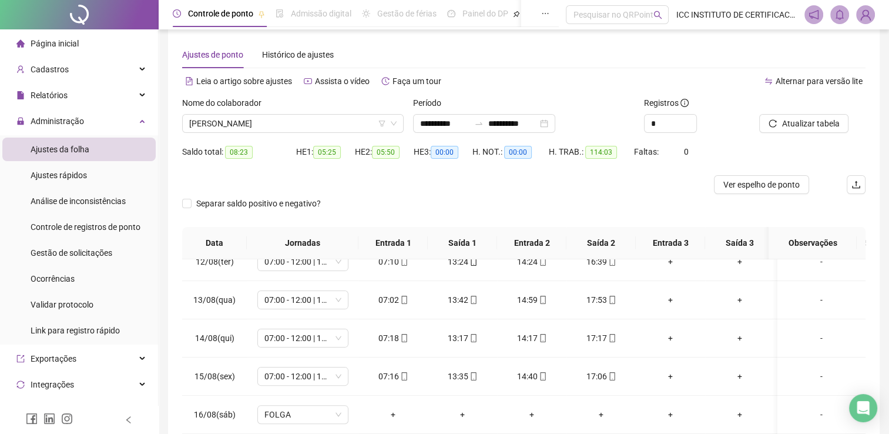
scroll to position [0, 0]
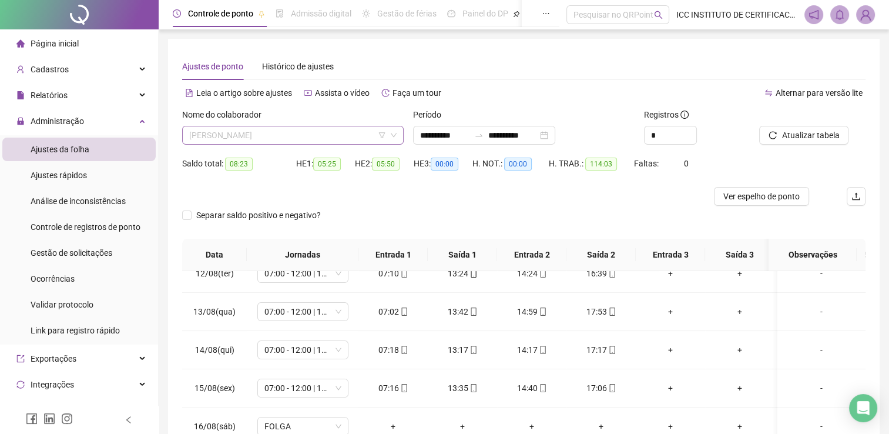
click at [293, 135] on span "[PERSON_NAME]" at bounding box center [292, 135] width 207 height 18
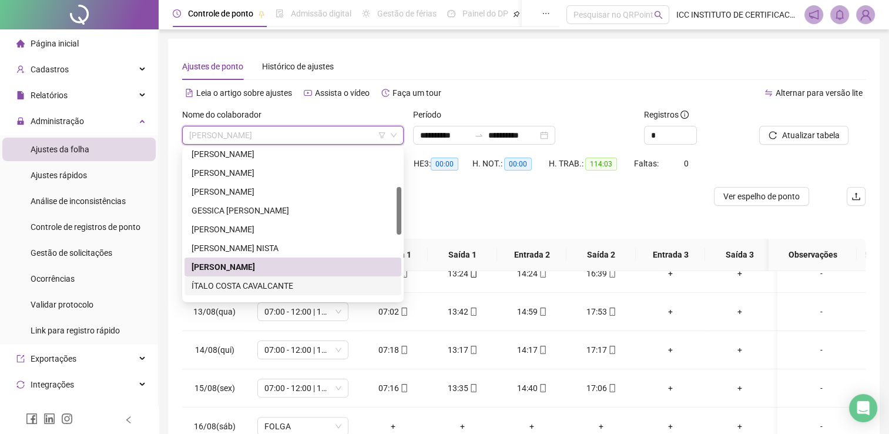
click at [257, 283] on div "ÍTALO COSTA CAVALCANTE" at bounding box center [293, 285] width 203 height 13
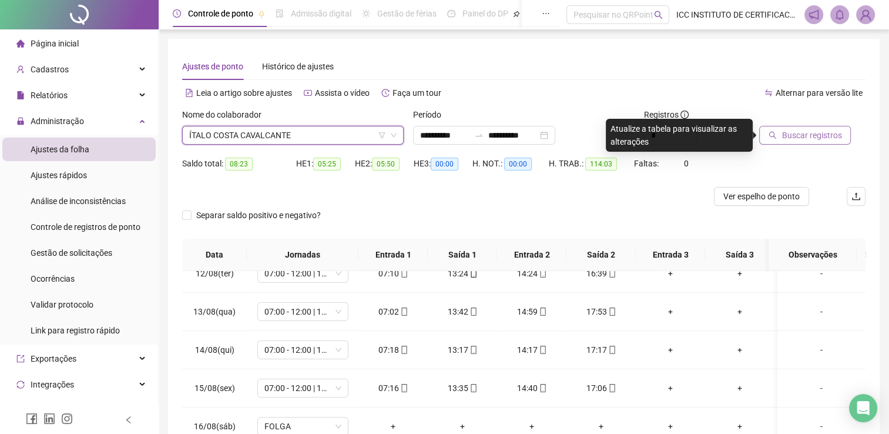
click at [802, 131] on span "Buscar registros" at bounding box center [812, 135] width 60 height 13
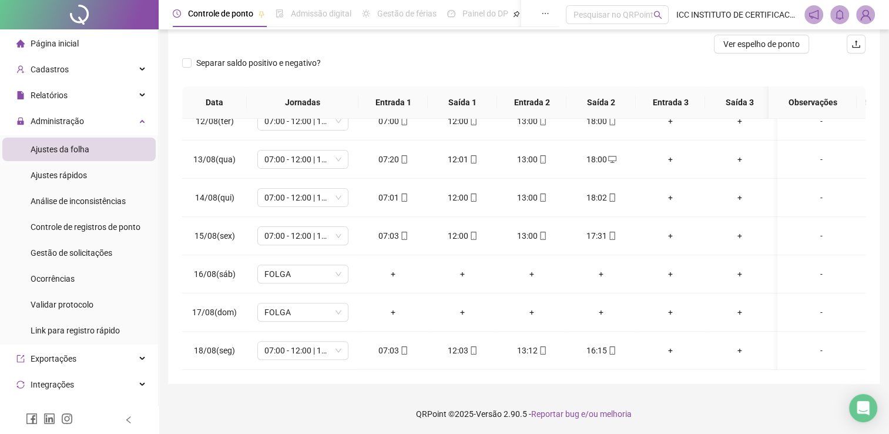
scroll to position [35, 0]
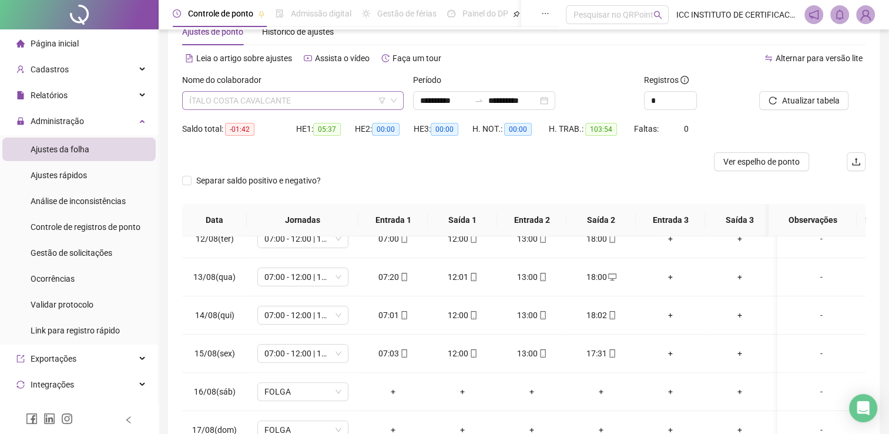
click at [240, 103] on span "ÍTALO COSTA CAVALCANTE" at bounding box center [292, 101] width 207 height 18
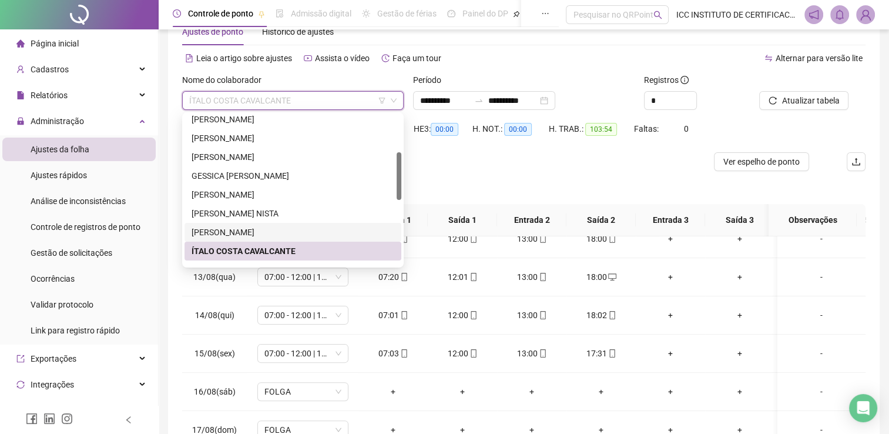
scroll to position [176, 0]
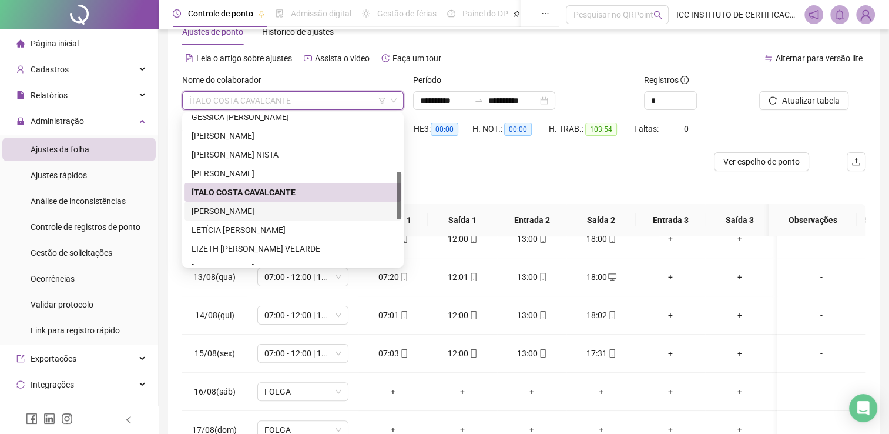
click at [242, 210] on div "[PERSON_NAME]" at bounding box center [293, 211] width 203 height 13
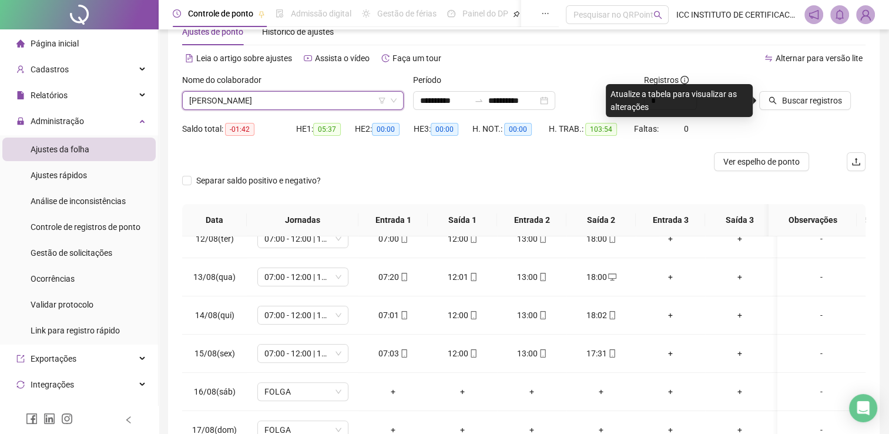
click at [796, 89] on div at bounding box center [797, 82] width 77 height 18
click at [795, 98] on span "Buscar registros" at bounding box center [812, 100] width 60 height 13
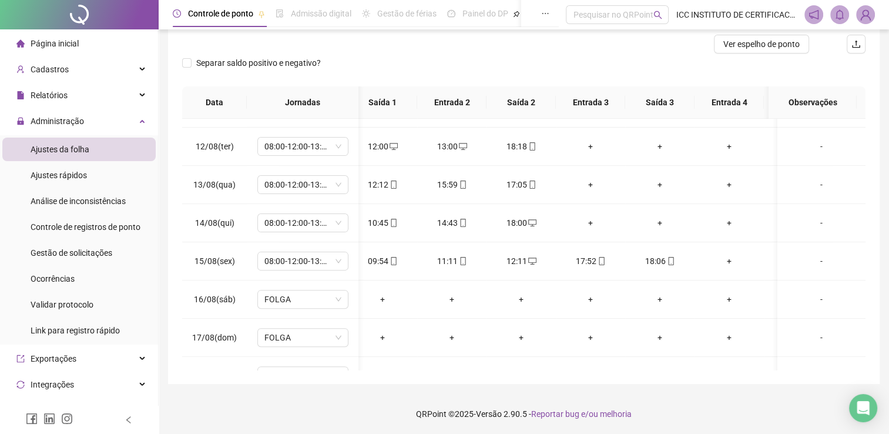
scroll to position [411, 120]
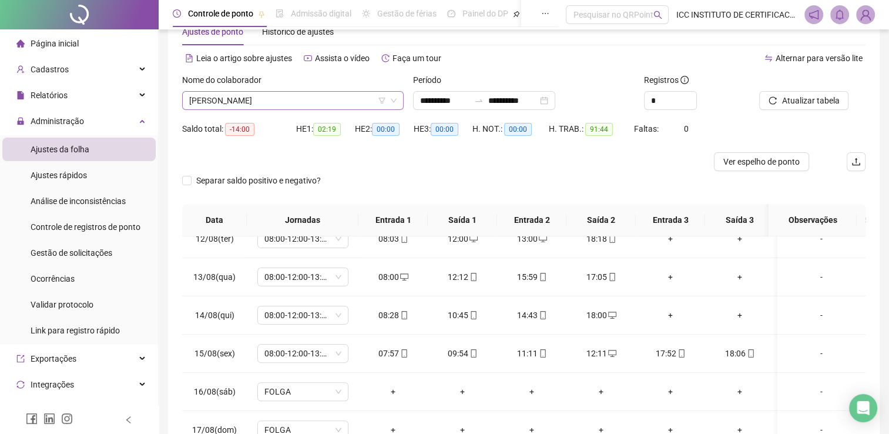
drag, startPoint x: 237, startPoint y: 93, endPoint x: 237, endPoint y: 100, distance: 7.1
click at [237, 94] on span "[PERSON_NAME]" at bounding box center [292, 101] width 207 height 18
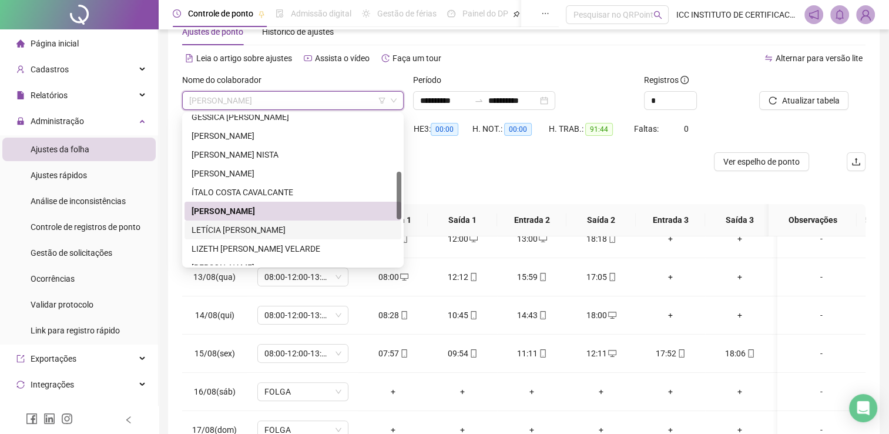
click at [249, 232] on div "LETÍCIA [PERSON_NAME]" at bounding box center [293, 229] width 203 height 13
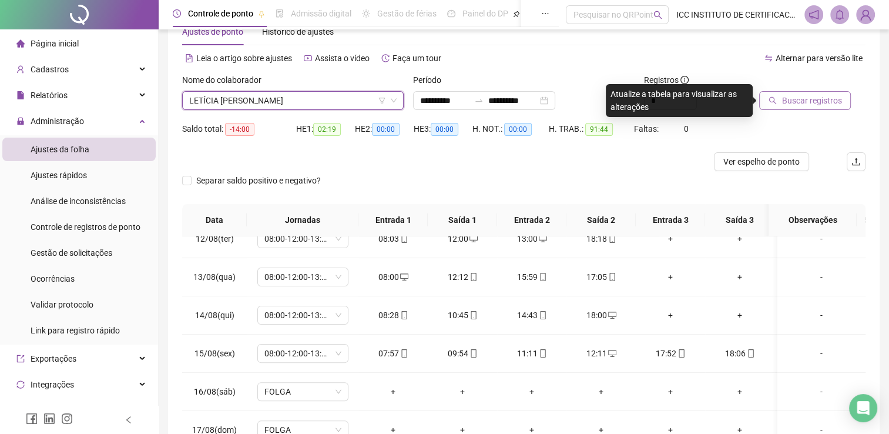
click at [780, 93] on button "Buscar registros" at bounding box center [805, 100] width 92 height 19
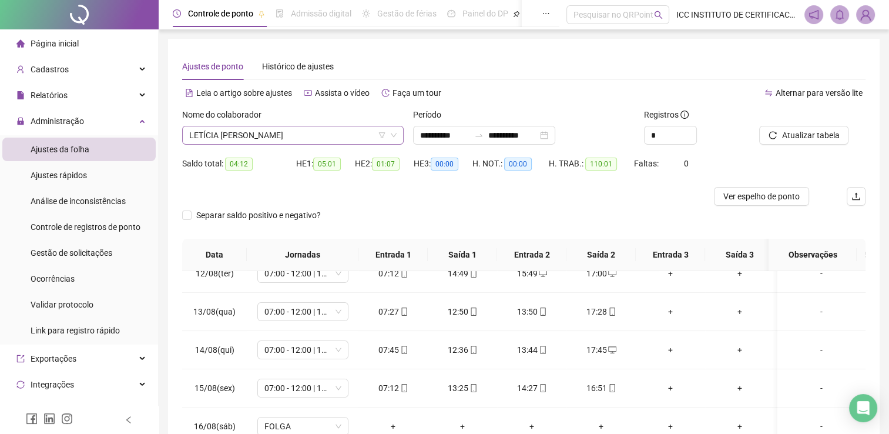
click at [300, 132] on span "LETÍCIA [PERSON_NAME]" at bounding box center [292, 135] width 207 height 18
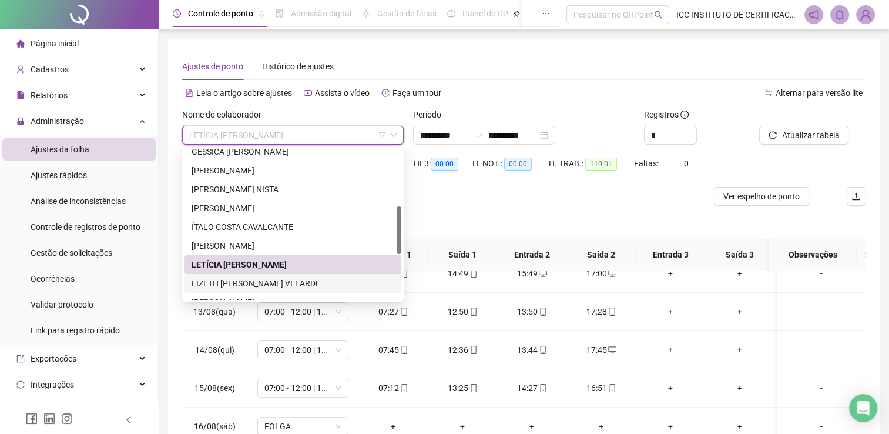
click at [275, 281] on div "LIZETH [PERSON_NAME] VELARDE" at bounding box center [293, 283] width 203 height 13
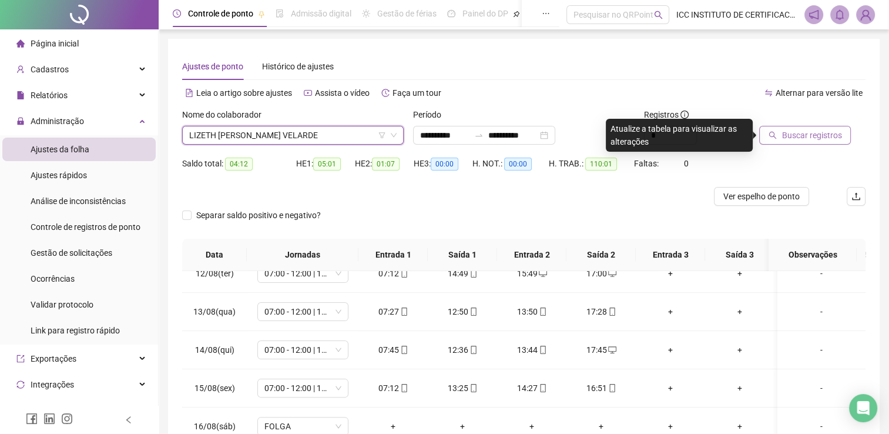
click at [805, 135] on span "Buscar registros" at bounding box center [812, 135] width 60 height 13
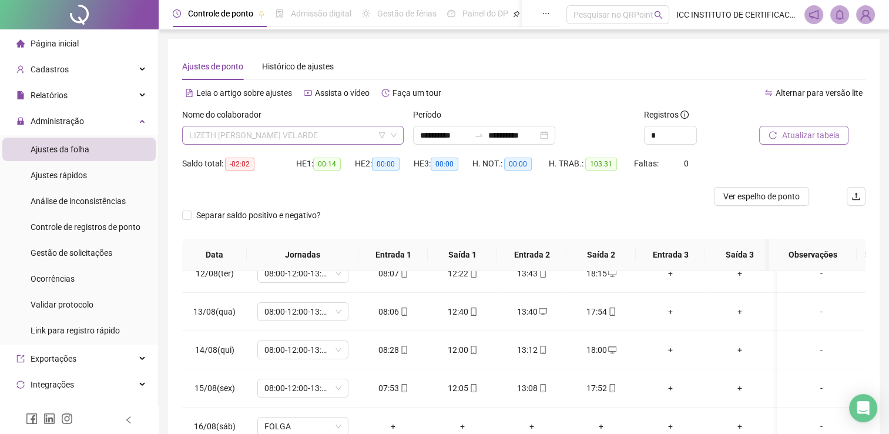
click at [315, 138] on span "LIZETH [PERSON_NAME] VELARDE" at bounding box center [292, 135] width 207 height 18
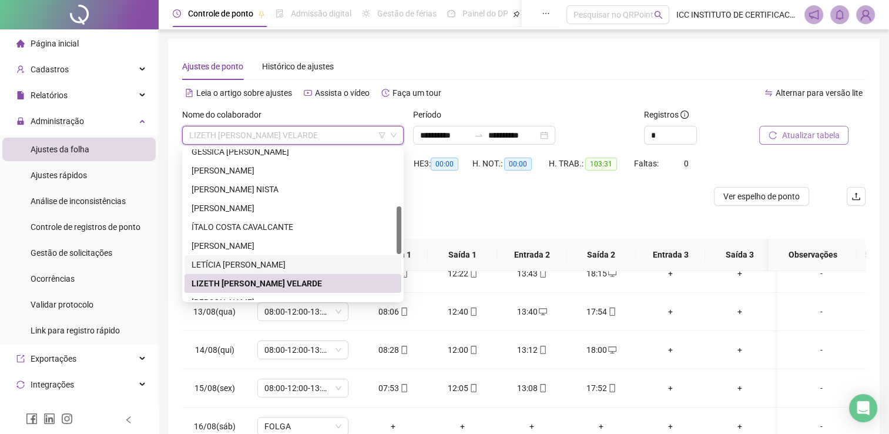
click at [267, 265] on div "LETÍCIA [PERSON_NAME]" at bounding box center [293, 264] width 203 height 13
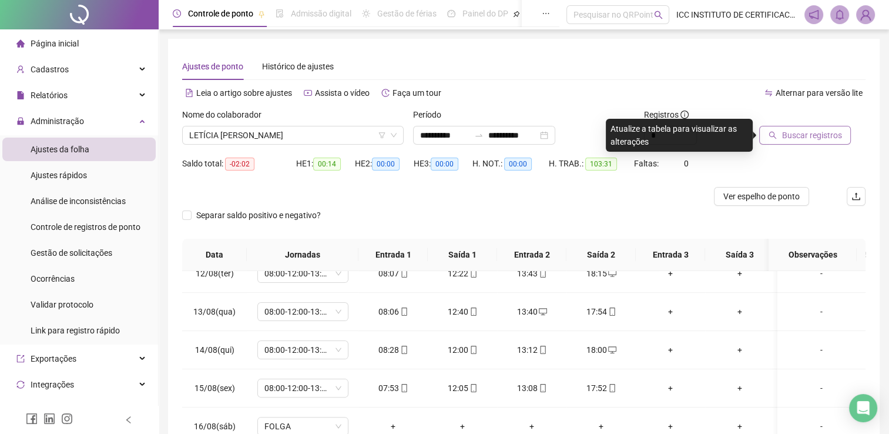
click at [776, 138] on icon "search" at bounding box center [773, 135] width 8 height 8
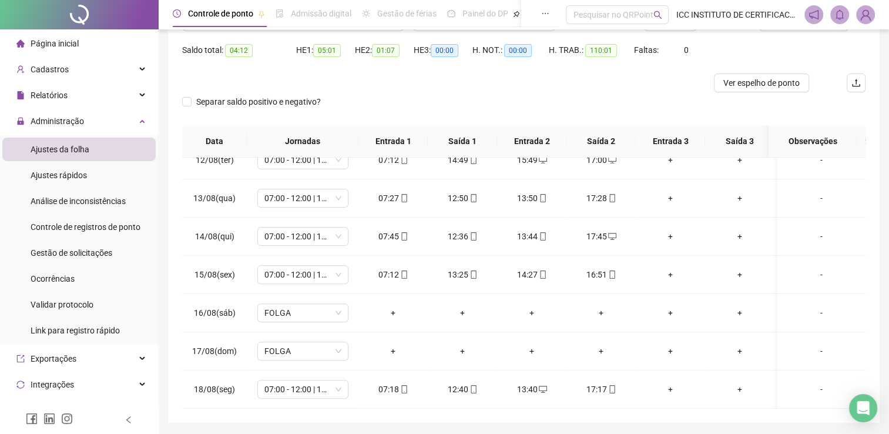
scroll to position [93, 0]
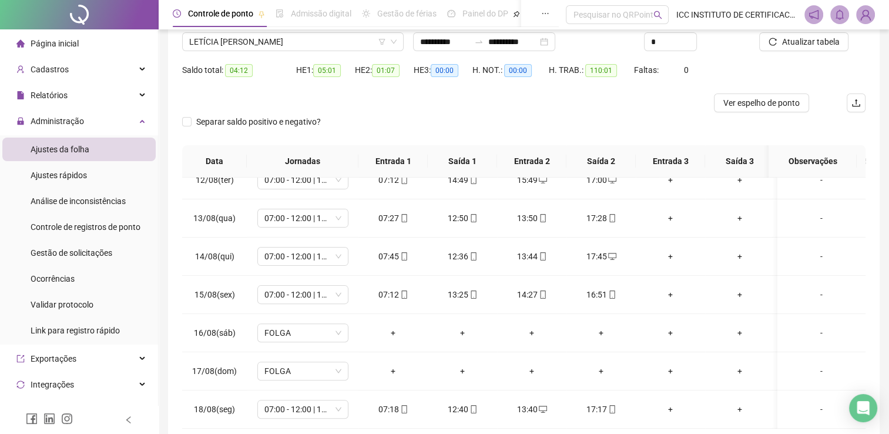
click at [226, 55] on div "Nome do colaborador [PERSON_NAME]" at bounding box center [292, 38] width 231 height 46
click at [226, 48] on span "LETÍCIA [PERSON_NAME]" at bounding box center [292, 42] width 207 height 18
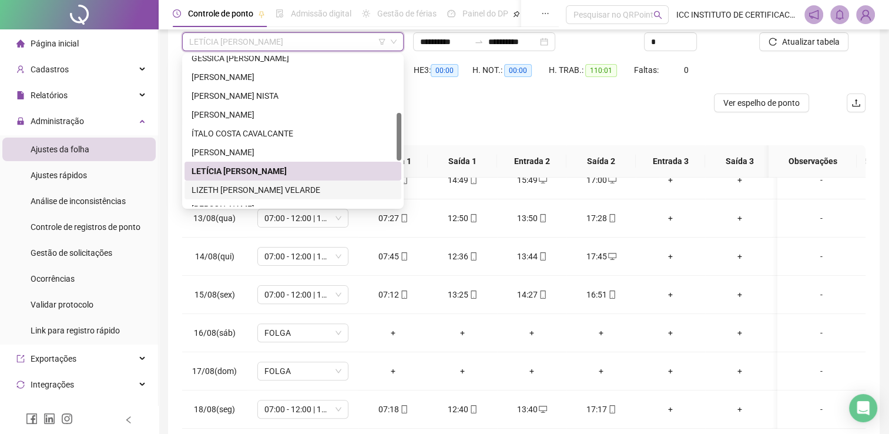
click at [254, 190] on div "LIZETH [PERSON_NAME] VELARDE" at bounding box center [293, 189] width 203 height 13
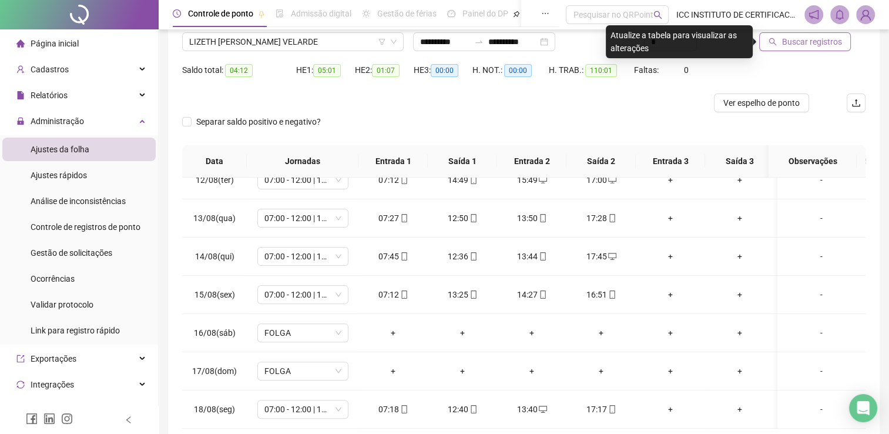
click at [825, 48] on button "Buscar registros" at bounding box center [805, 41] width 92 height 19
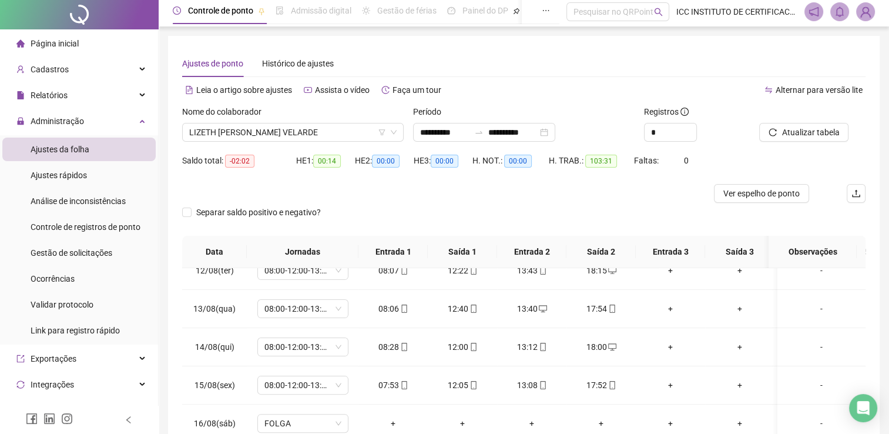
scroll to position [0, 0]
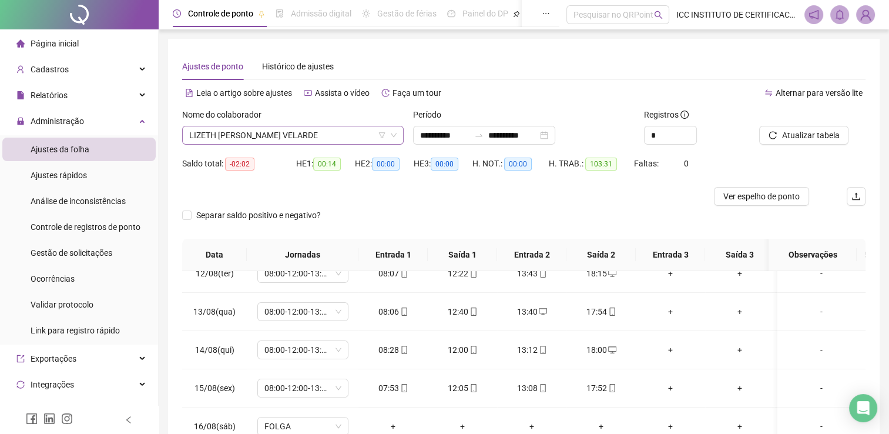
click at [276, 129] on span "LIZETH [PERSON_NAME] VELARDE" at bounding box center [292, 135] width 207 height 18
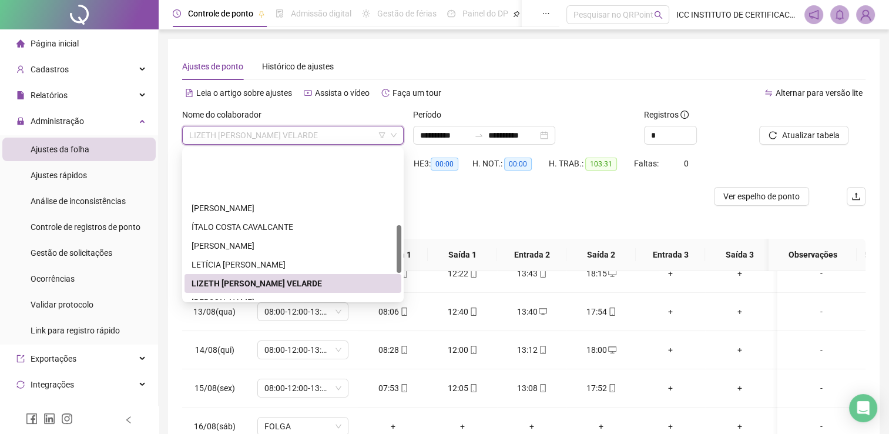
scroll to position [235, 0]
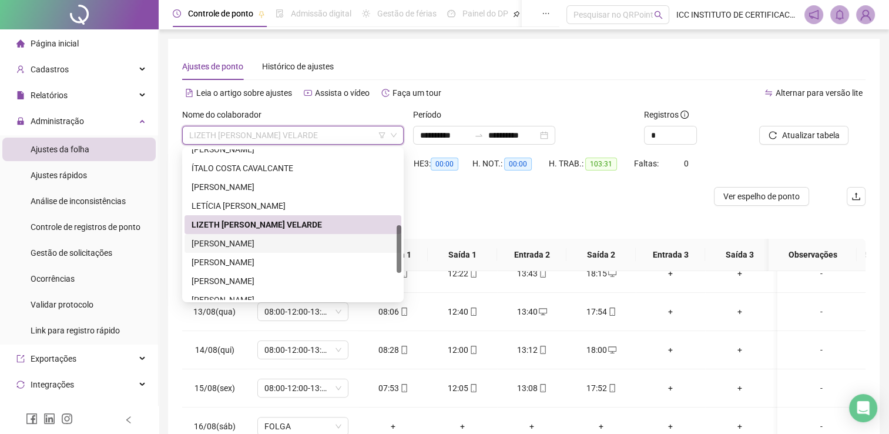
click at [254, 244] on div "[PERSON_NAME]" at bounding box center [293, 243] width 203 height 13
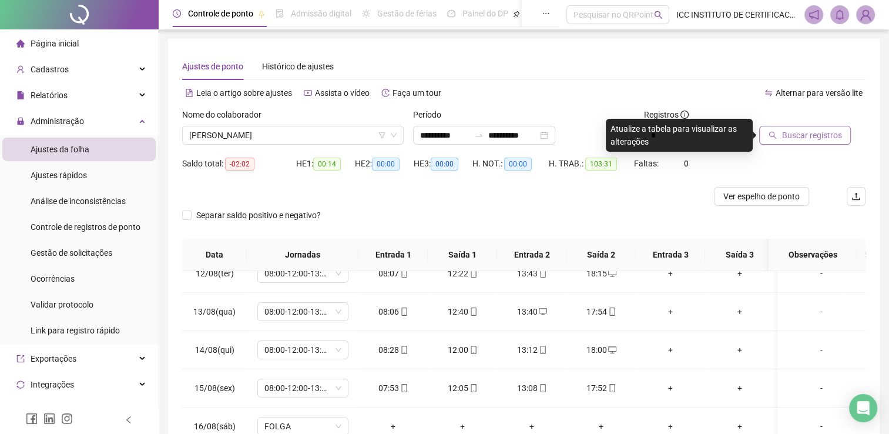
click at [797, 137] on span "Buscar registros" at bounding box center [812, 135] width 60 height 13
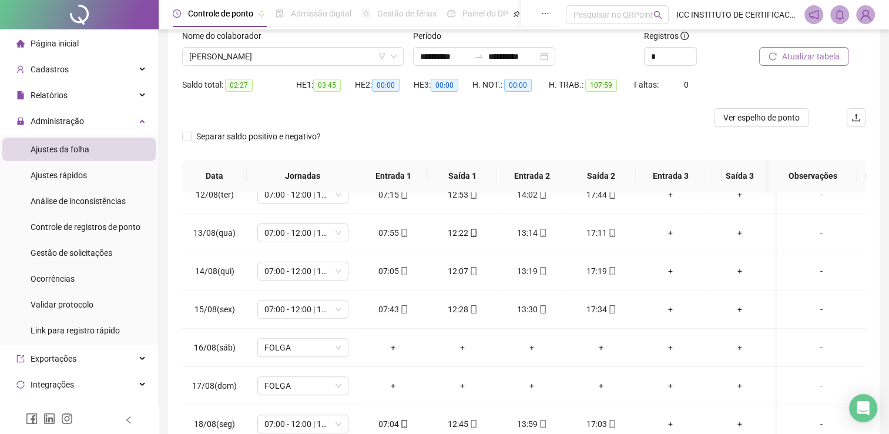
scroll to position [59, 0]
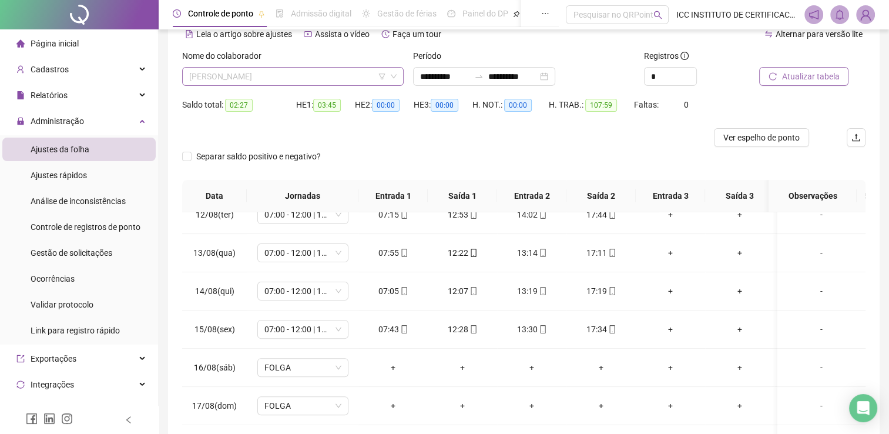
click at [240, 79] on span "[PERSON_NAME]" at bounding box center [292, 77] width 207 height 18
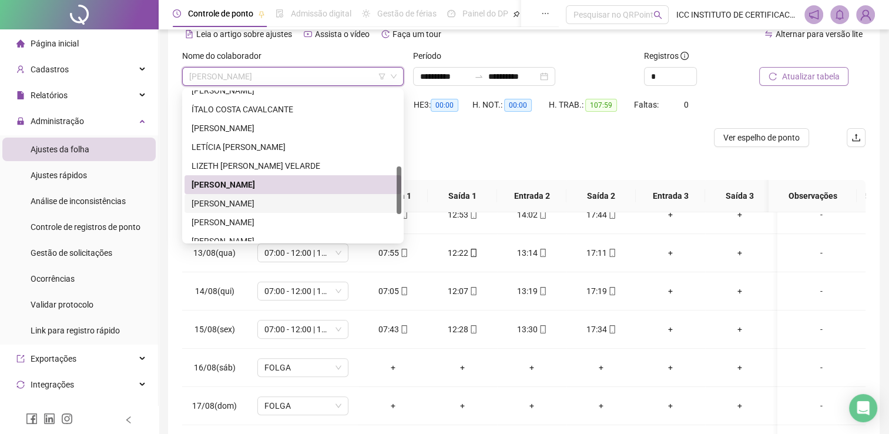
click at [284, 203] on div "[PERSON_NAME]" at bounding box center [293, 203] width 203 height 13
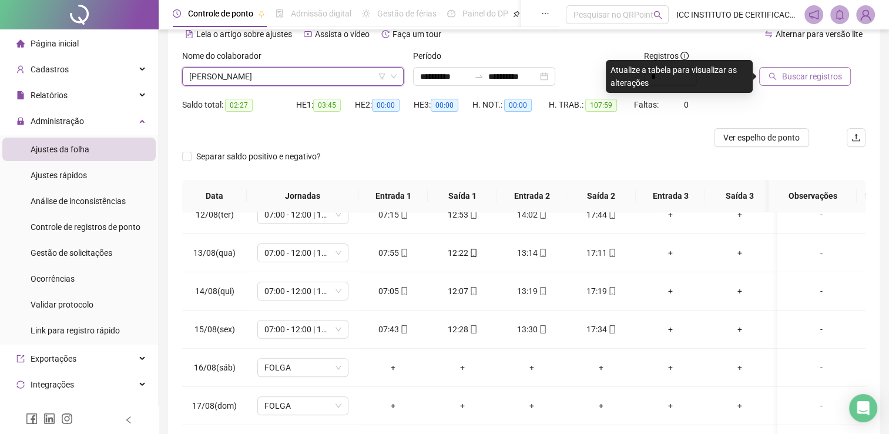
click at [805, 79] on span "Buscar registros" at bounding box center [812, 76] width 60 height 13
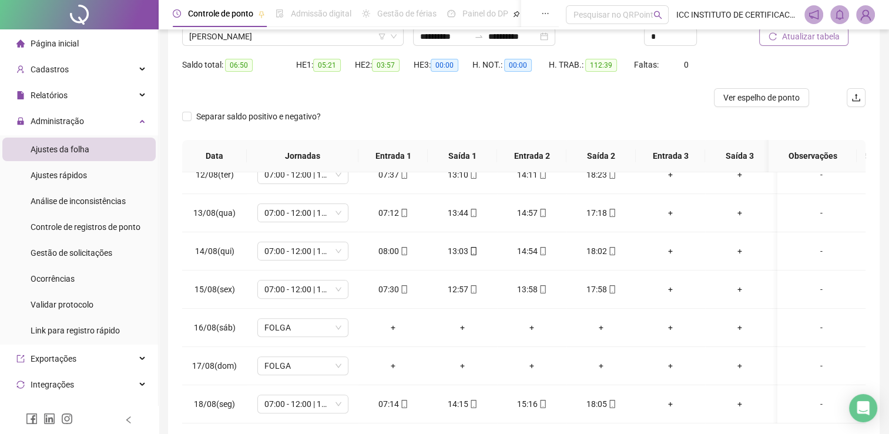
scroll to position [35, 0]
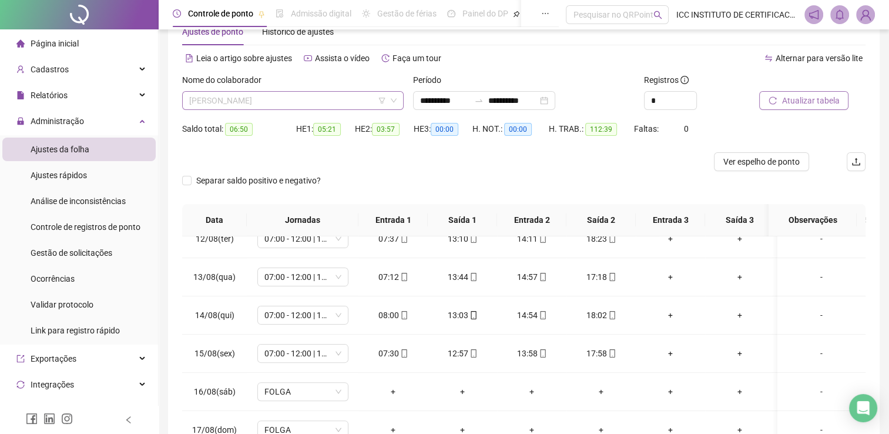
click at [257, 98] on span "[PERSON_NAME]" at bounding box center [292, 101] width 207 height 18
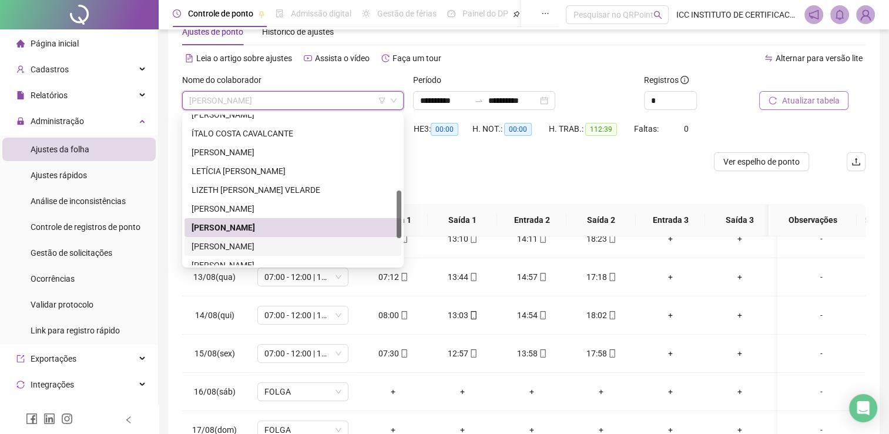
click at [273, 248] on div "[PERSON_NAME]" at bounding box center [293, 246] width 203 height 13
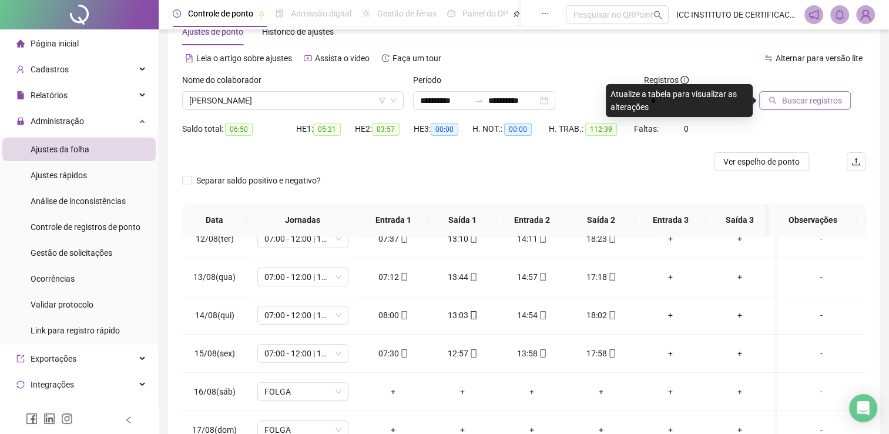
click at [780, 100] on button "Buscar registros" at bounding box center [805, 100] width 92 height 19
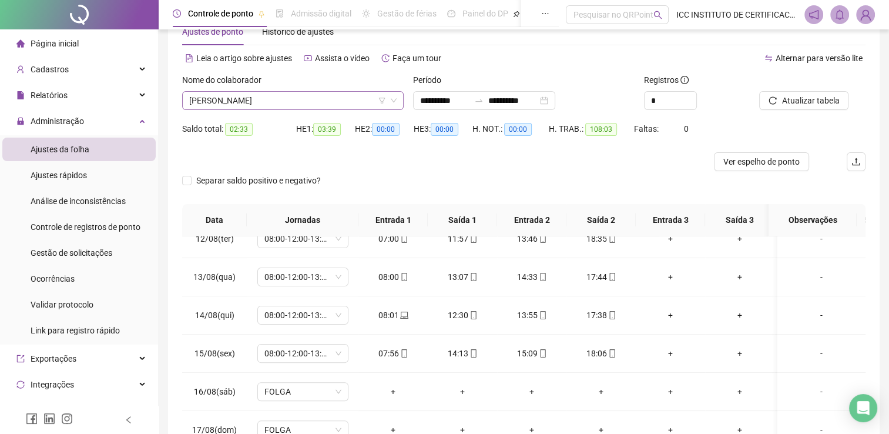
click at [229, 93] on span "[PERSON_NAME]" at bounding box center [292, 101] width 207 height 18
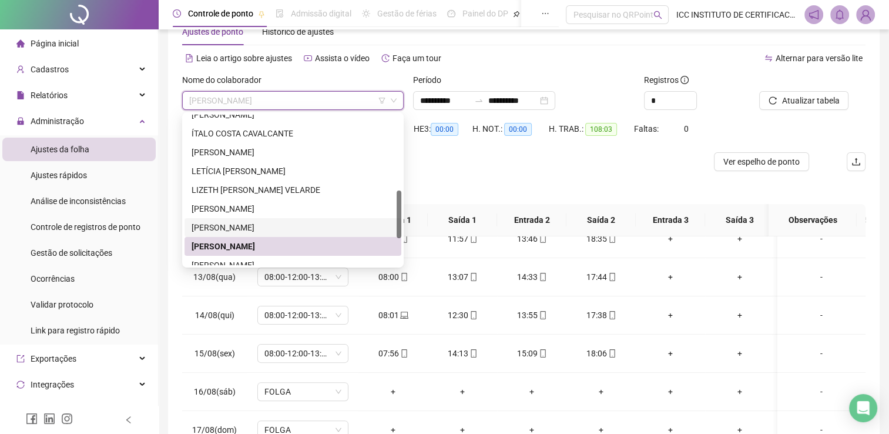
scroll to position [294, 0]
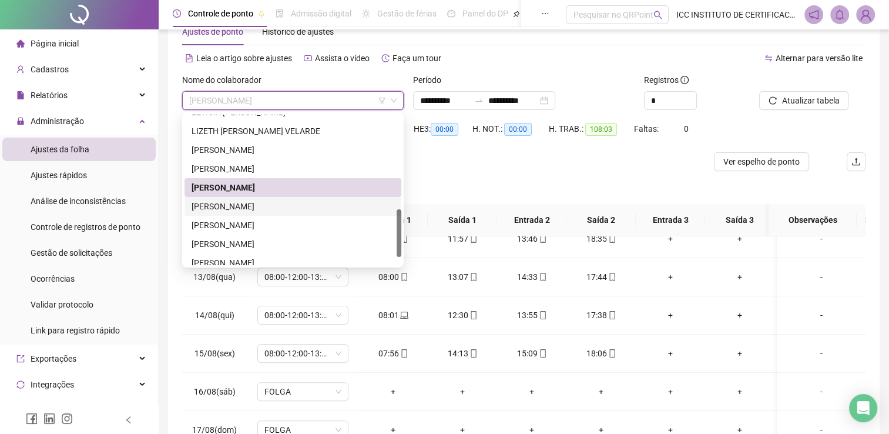
click at [256, 203] on div "[PERSON_NAME]" at bounding box center [293, 206] width 203 height 13
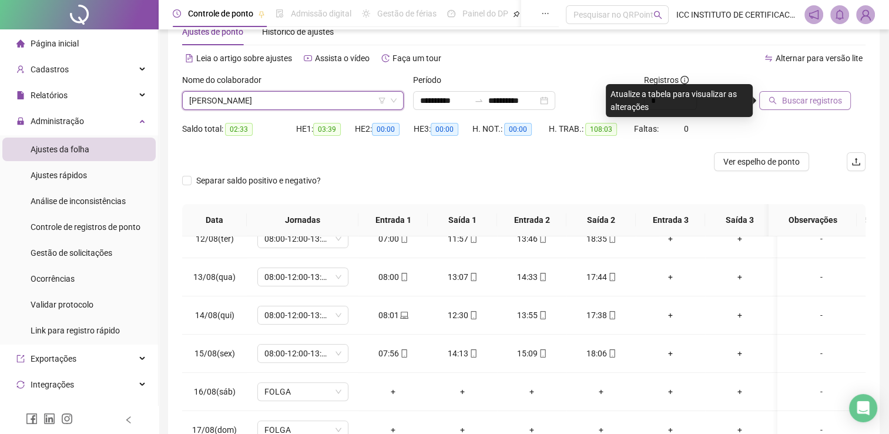
click at [795, 93] on button "Buscar registros" at bounding box center [805, 100] width 92 height 19
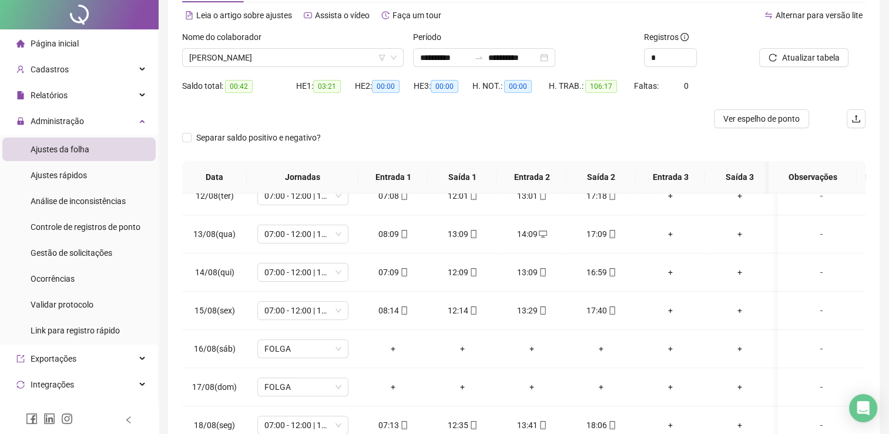
scroll to position [0, 0]
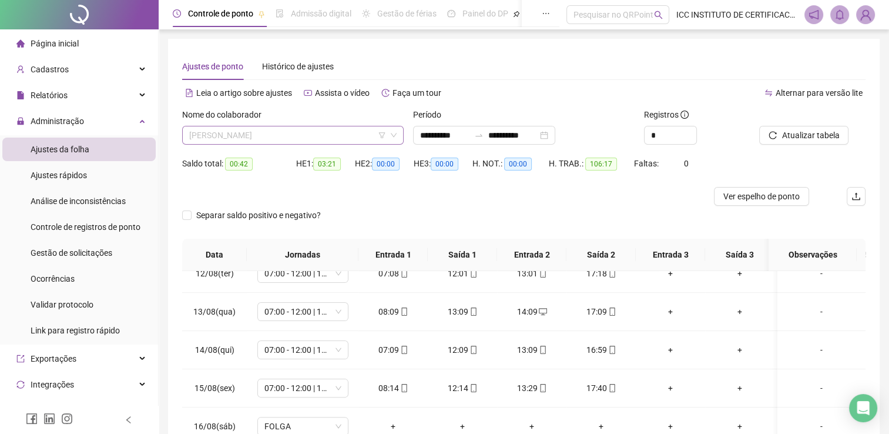
click at [247, 126] on div "[PERSON_NAME]" at bounding box center [293, 135] width 222 height 19
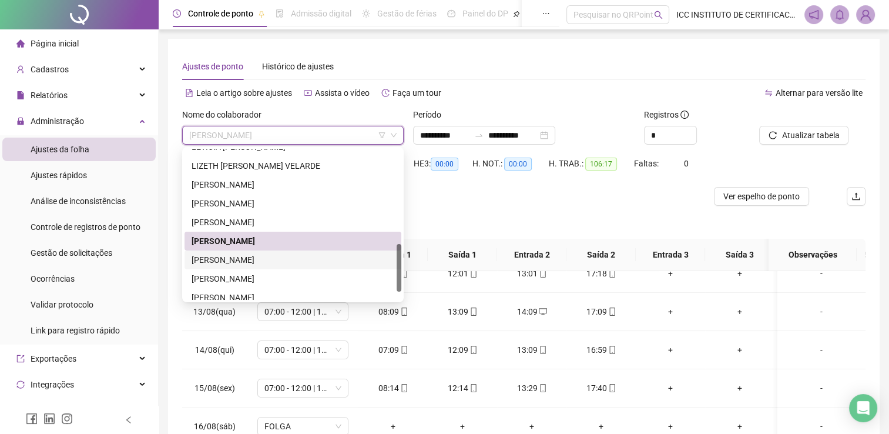
click at [244, 262] on div "[PERSON_NAME]" at bounding box center [293, 259] width 203 height 13
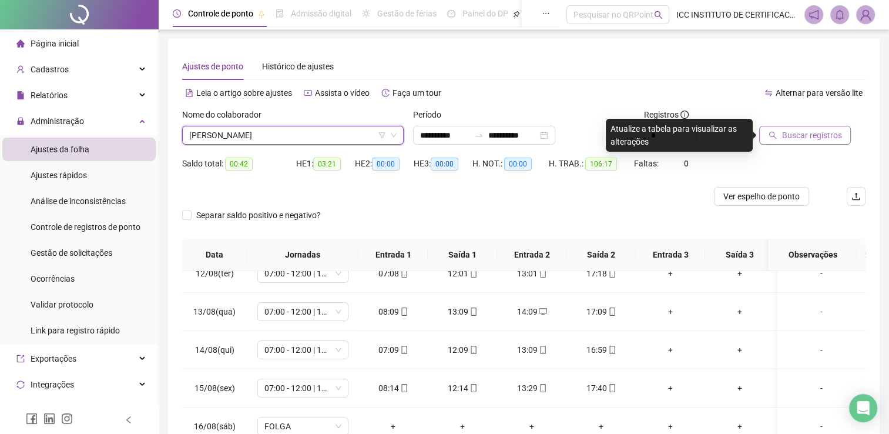
click at [792, 136] on span "Buscar registros" at bounding box center [812, 135] width 60 height 13
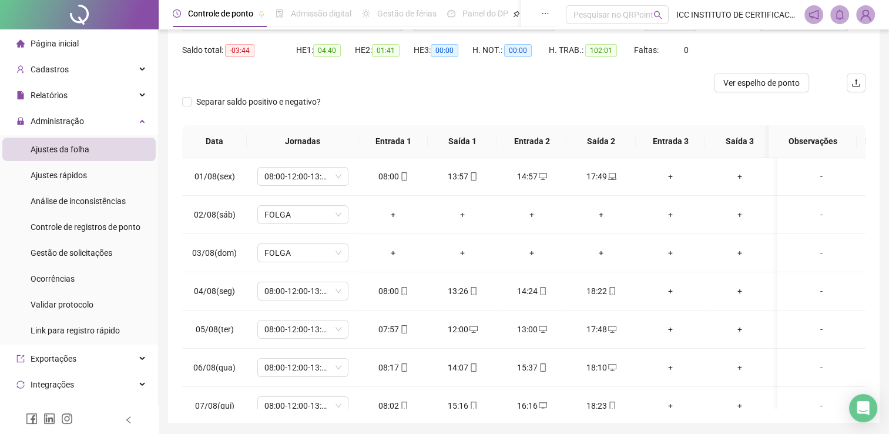
scroll to position [35, 0]
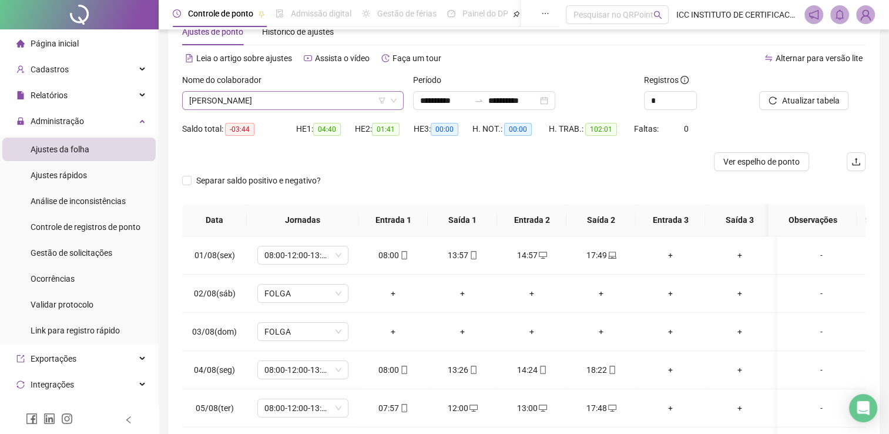
click at [241, 92] on span "[PERSON_NAME]" at bounding box center [292, 101] width 207 height 18
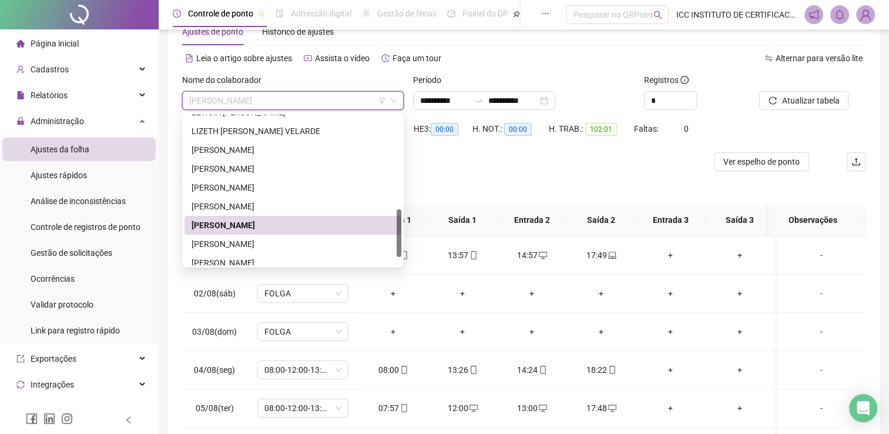
click at [254, 239] on div "[PERSON_NAME]" at bounding box center [293, 243] width 203 height 13
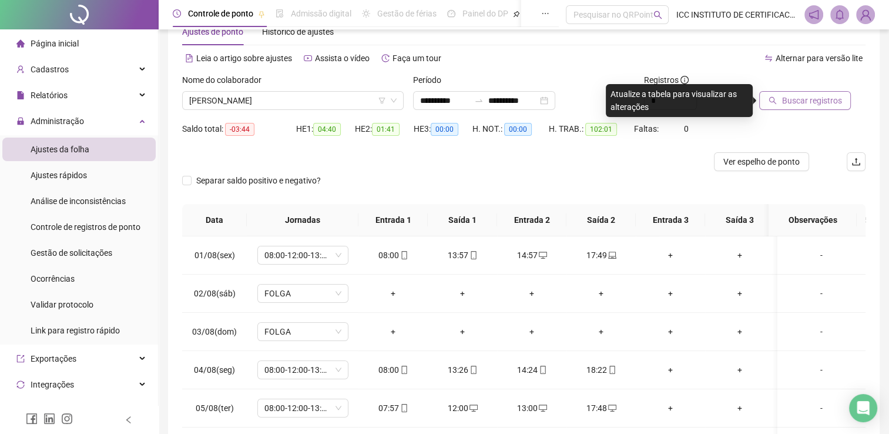
click at [782, 100] on span "Buscar registros" at bounding box center [812, 100] width 60 height 13
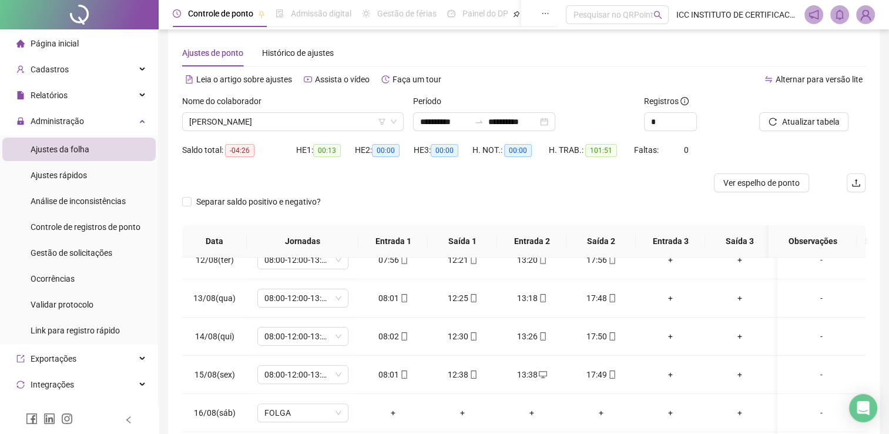
scroll to position [0, 0]
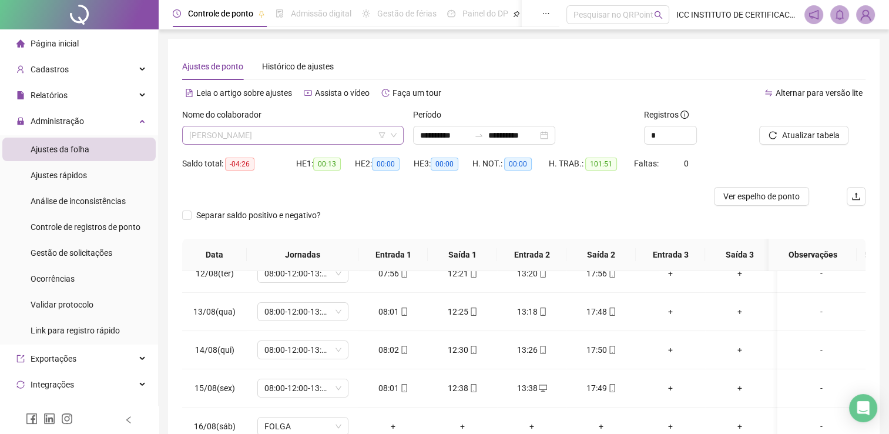
click at [238, 135] on span "[PERSON_NAME]" at bounding box center [292, 135] width 207 height 18
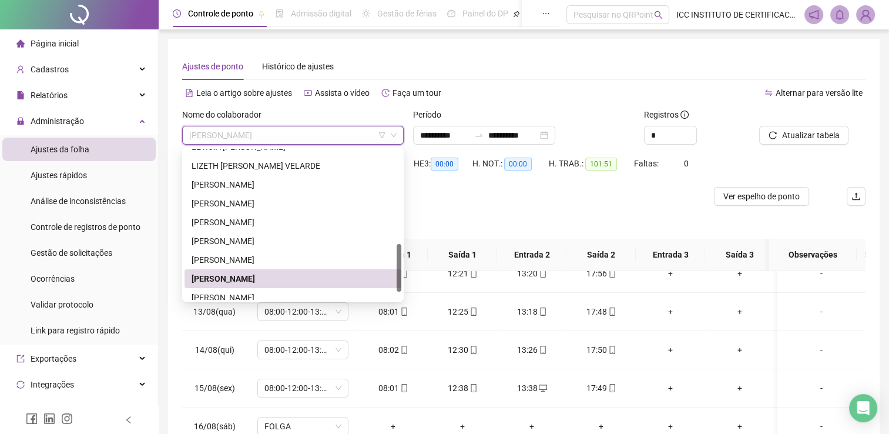
scroll to position [320, 0]
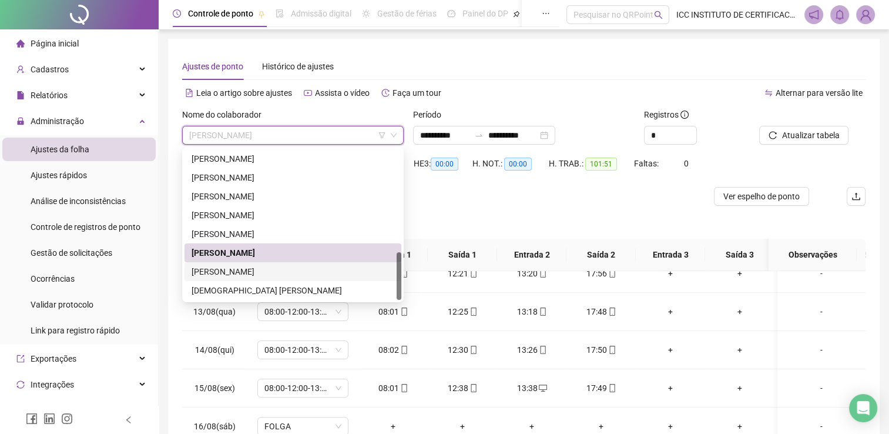
click at [248, 267] on div "[PERSON_NAME]" at bounding box center [293, 271] width 203 height 13
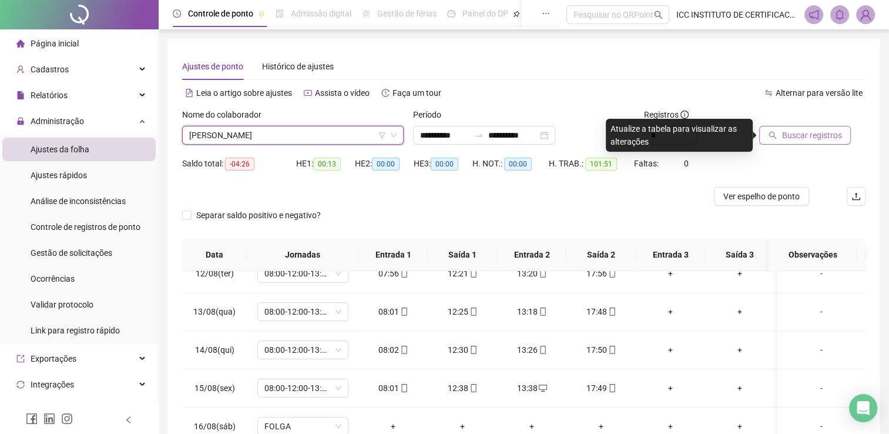
click at [796, 131] on span "Buscar registros" at bounding box center [812, 135] width 60 height 13
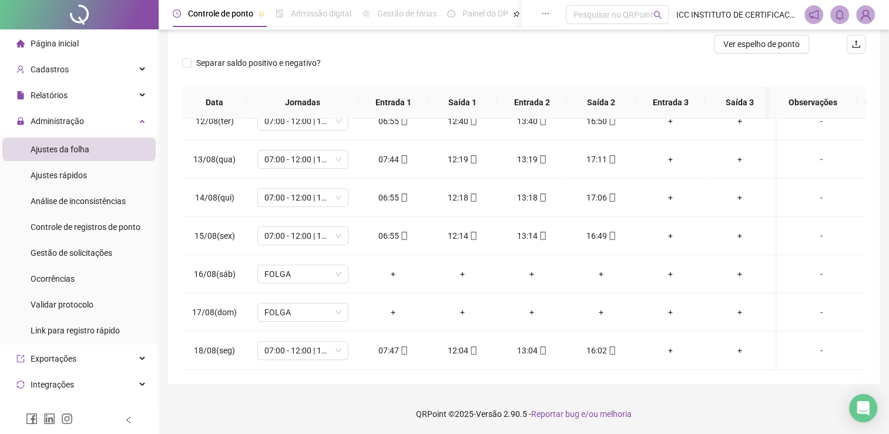
scroll to position [35, 0]
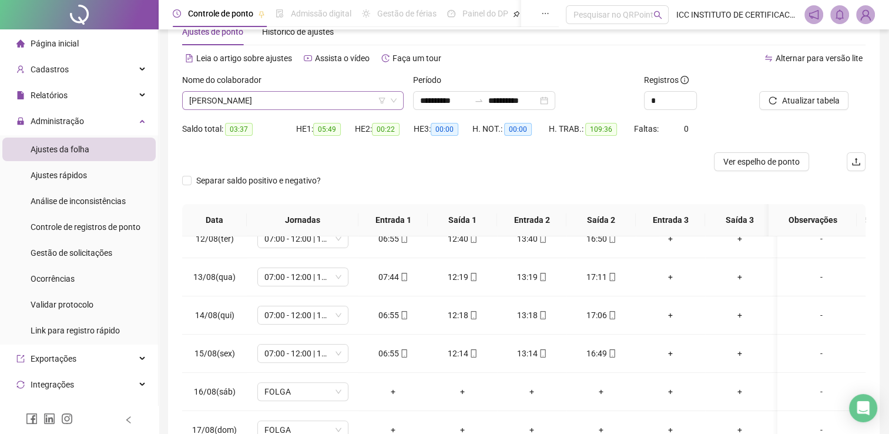
click at [268, 94] on span "[PERSON_NAME]" at bounding box center [292, 101] width 207 height 18
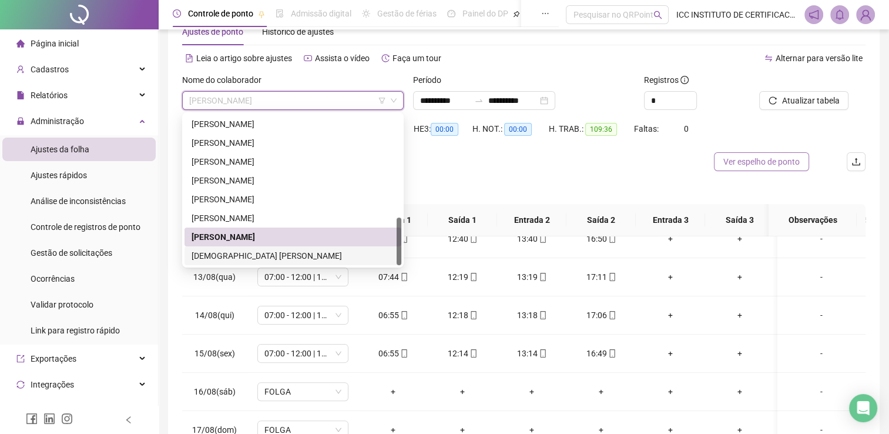
drag, startPoint x: 254, startPoint y: 255, endPoint x: 759, endPoint y: 152, distance: 515.7
click at [256, 255] on div "[DEMOGRAPHIC_DATA] [PERSON_NAME]" at bounding box center [293, 255] width 203 height 13
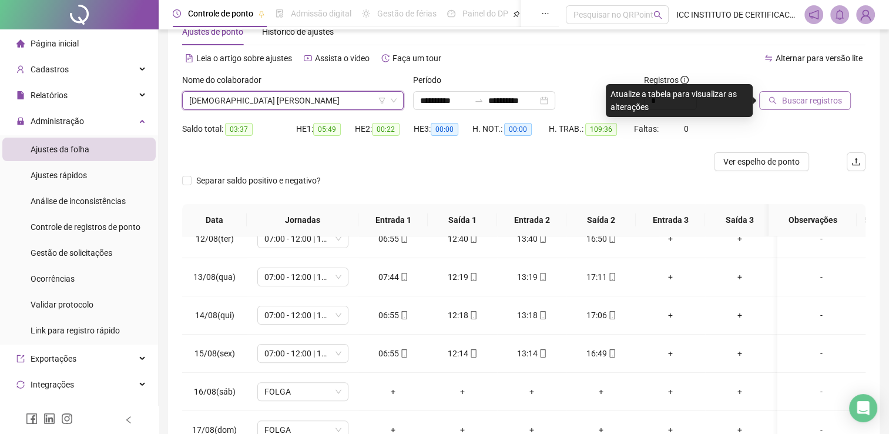
click at [802, 94] on span "Buscar registros" at bounding box center [812, 100] width 60 height 13
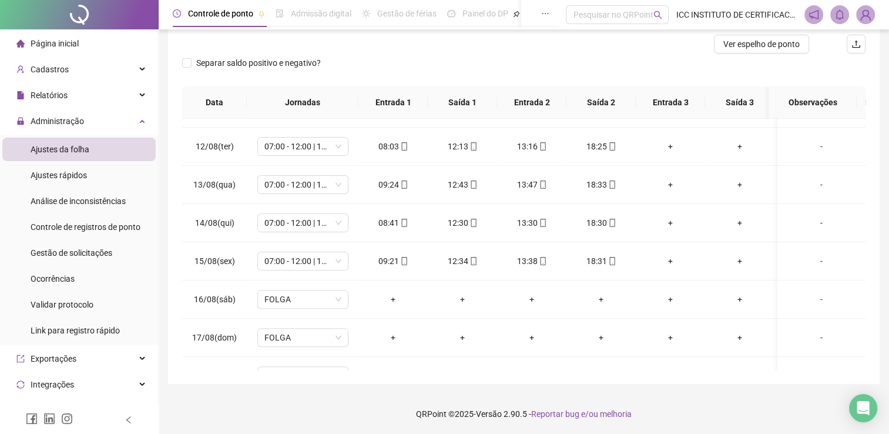
scroll to position [443, 0]
